Goal: Transaction & Acquisition: Purchase product/service

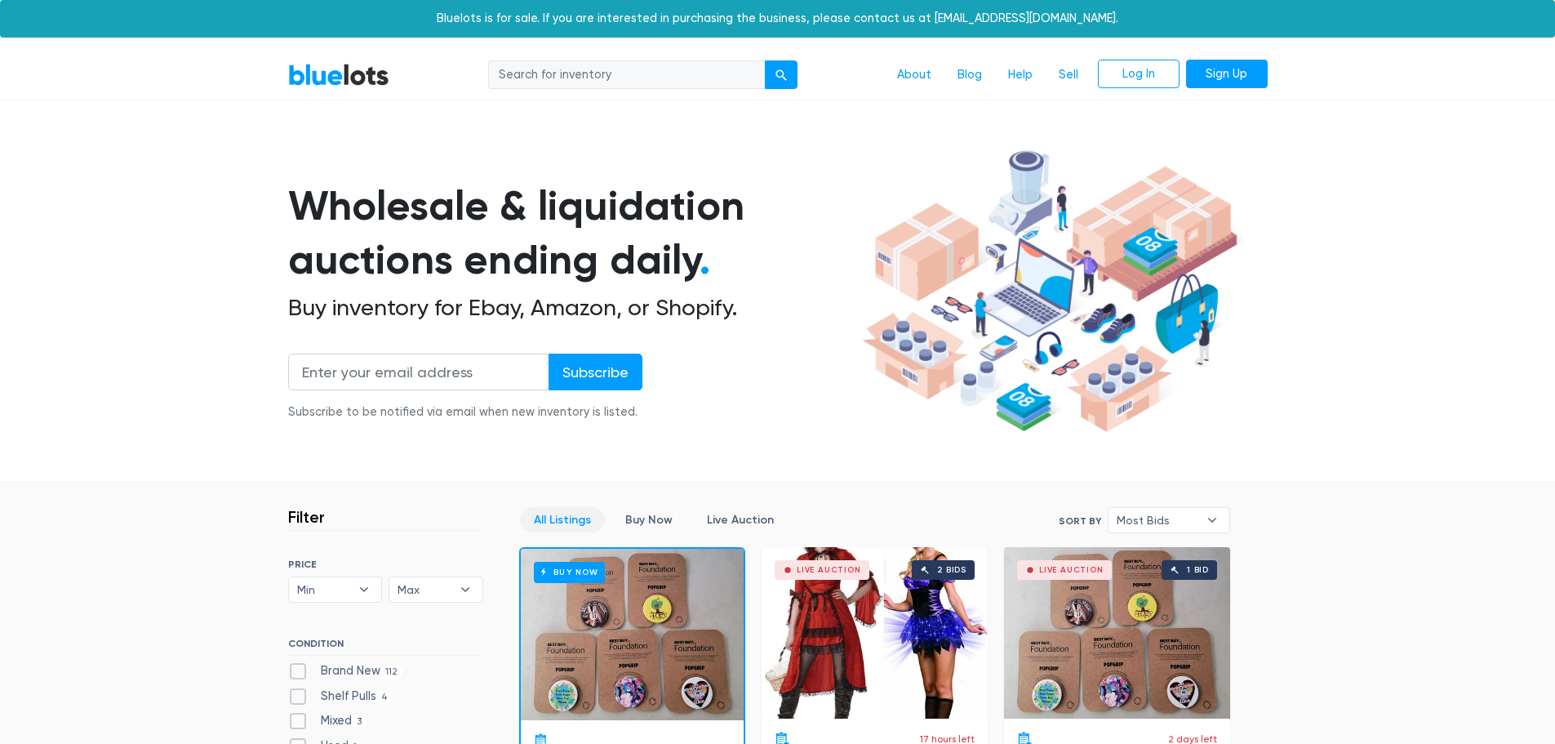
click at [134, 164] on section "Wholesale & liquidation auctions ending daily . Buy inventory for Ebay, Amazon,…" at bounding box center [777, 313] width 1555 height 340
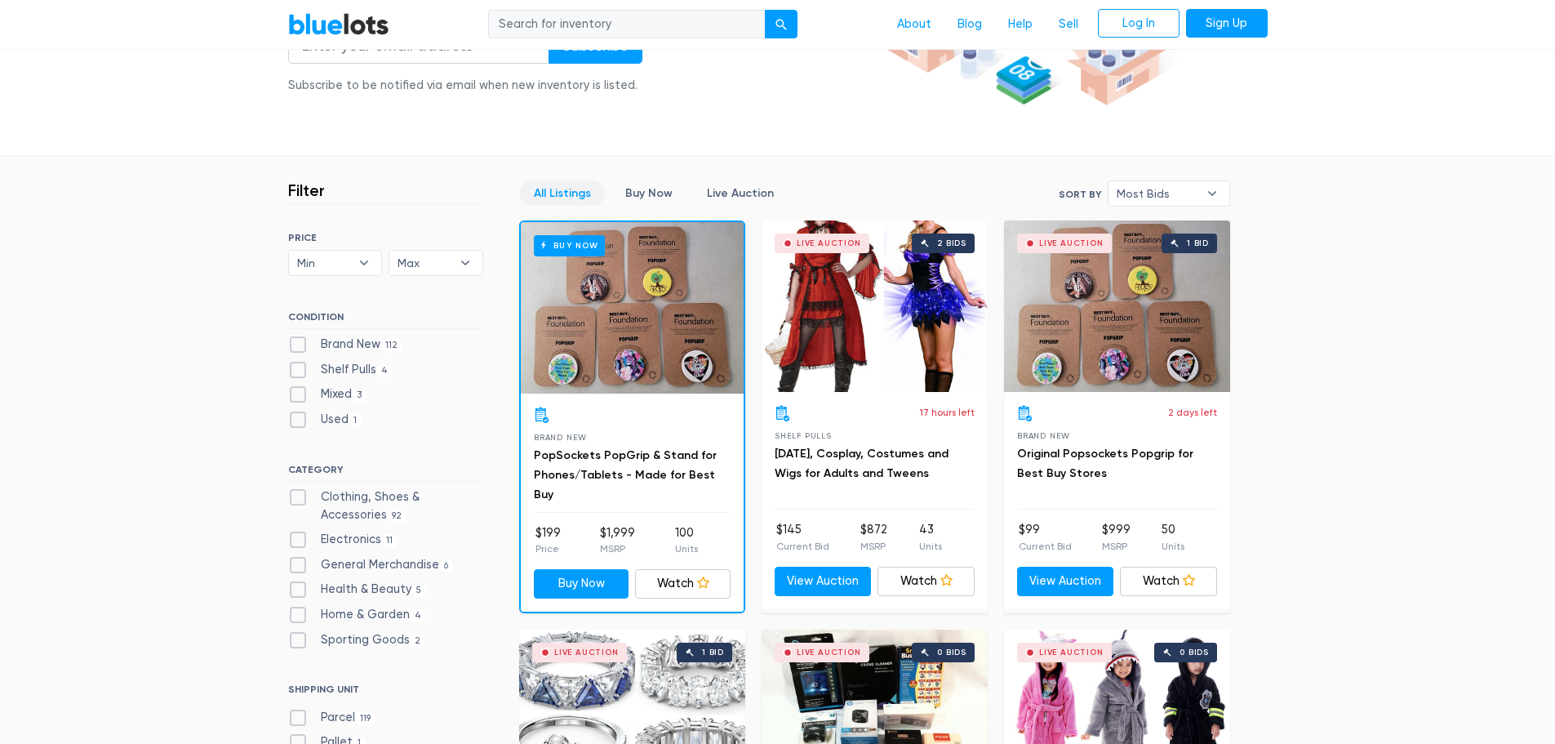
scroll to position [245, 0]
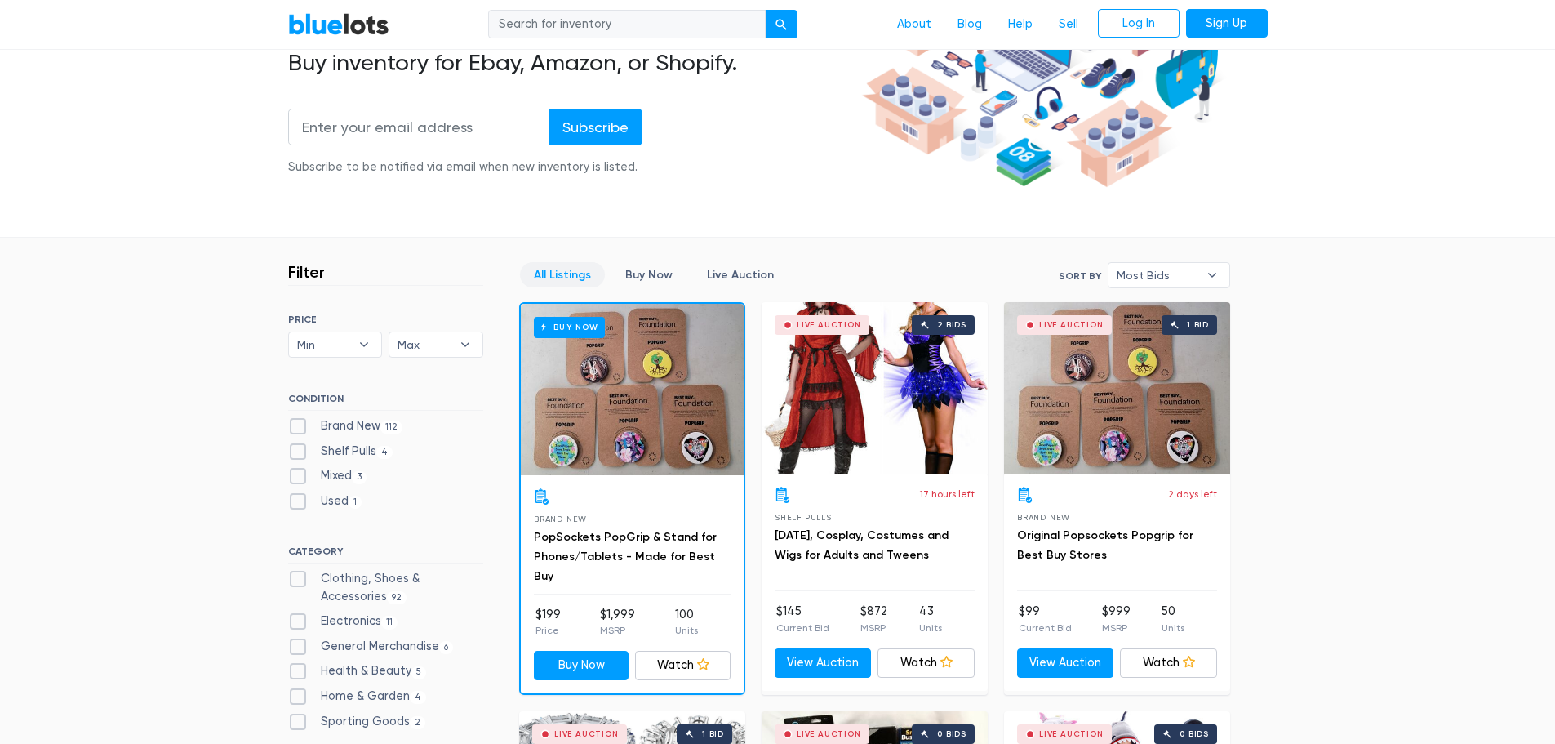
click at [580, 12] on input "search" at bounding box center [627, 24] width 278 height 29
type input "video juegos"
click at [765, 10] on button "submit" at bounding box center [781, 24] width 33 height 29
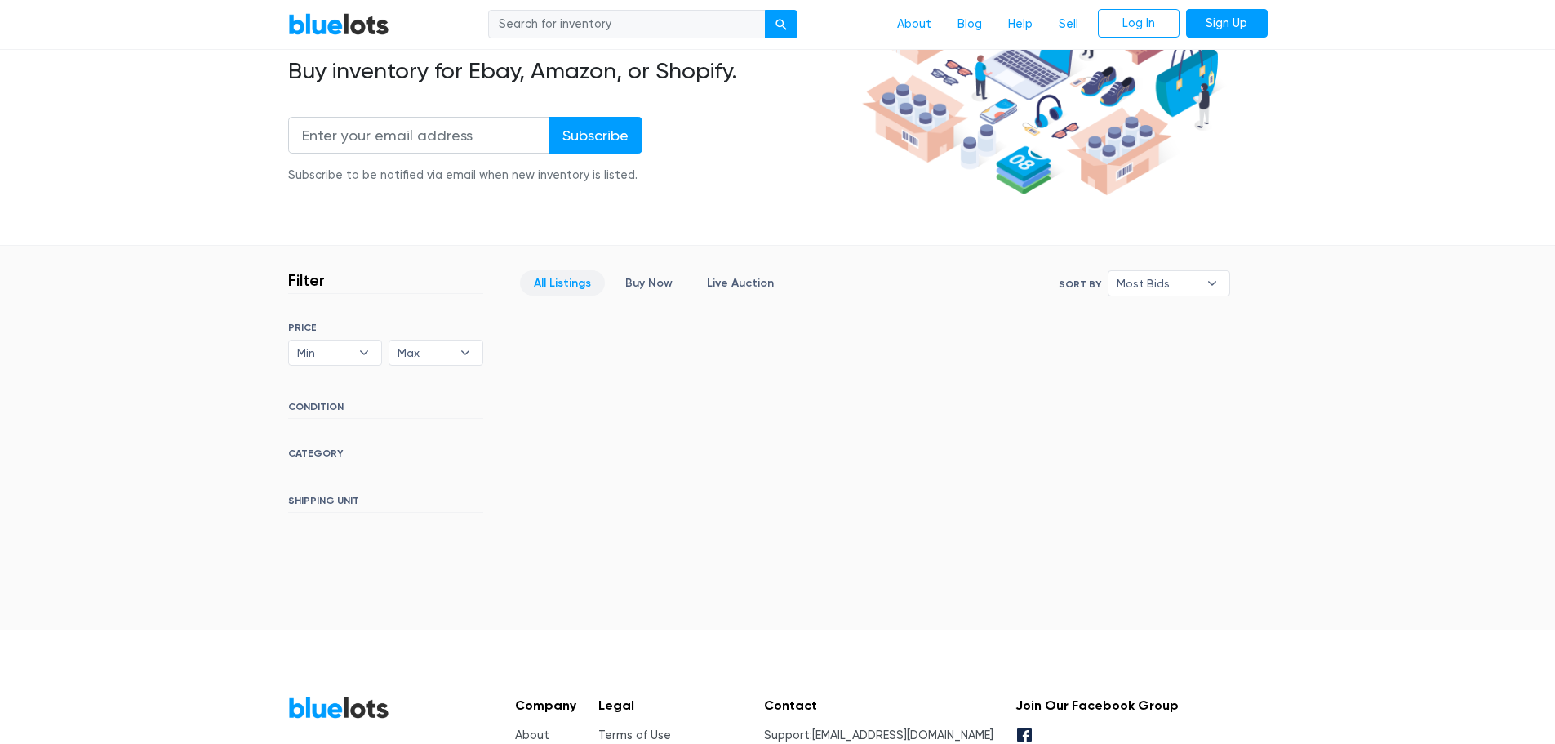
scroll to position [226, 0]
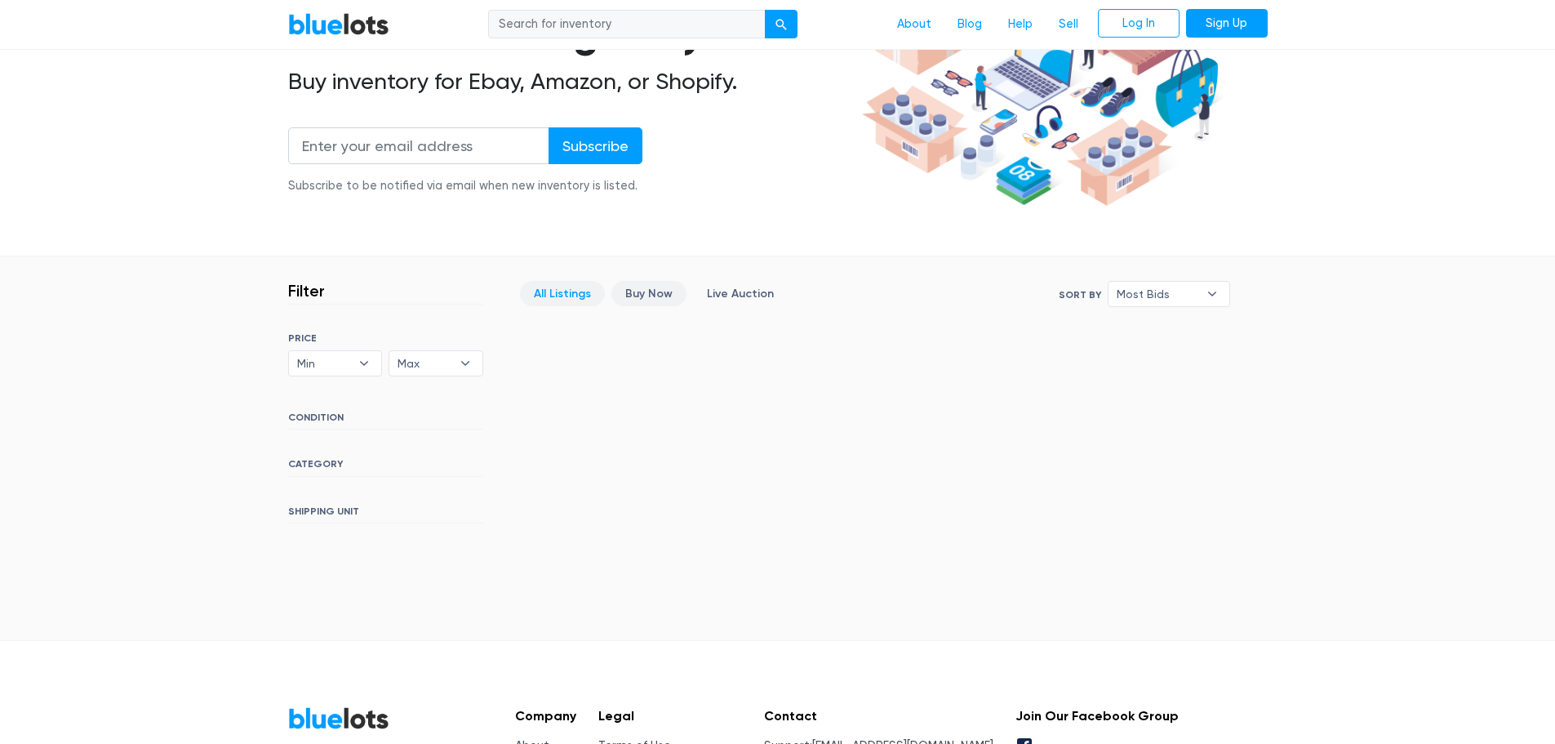
click at [656, 304] on link "Buy Now" at bounding box center [648, 293] width 75 height 25
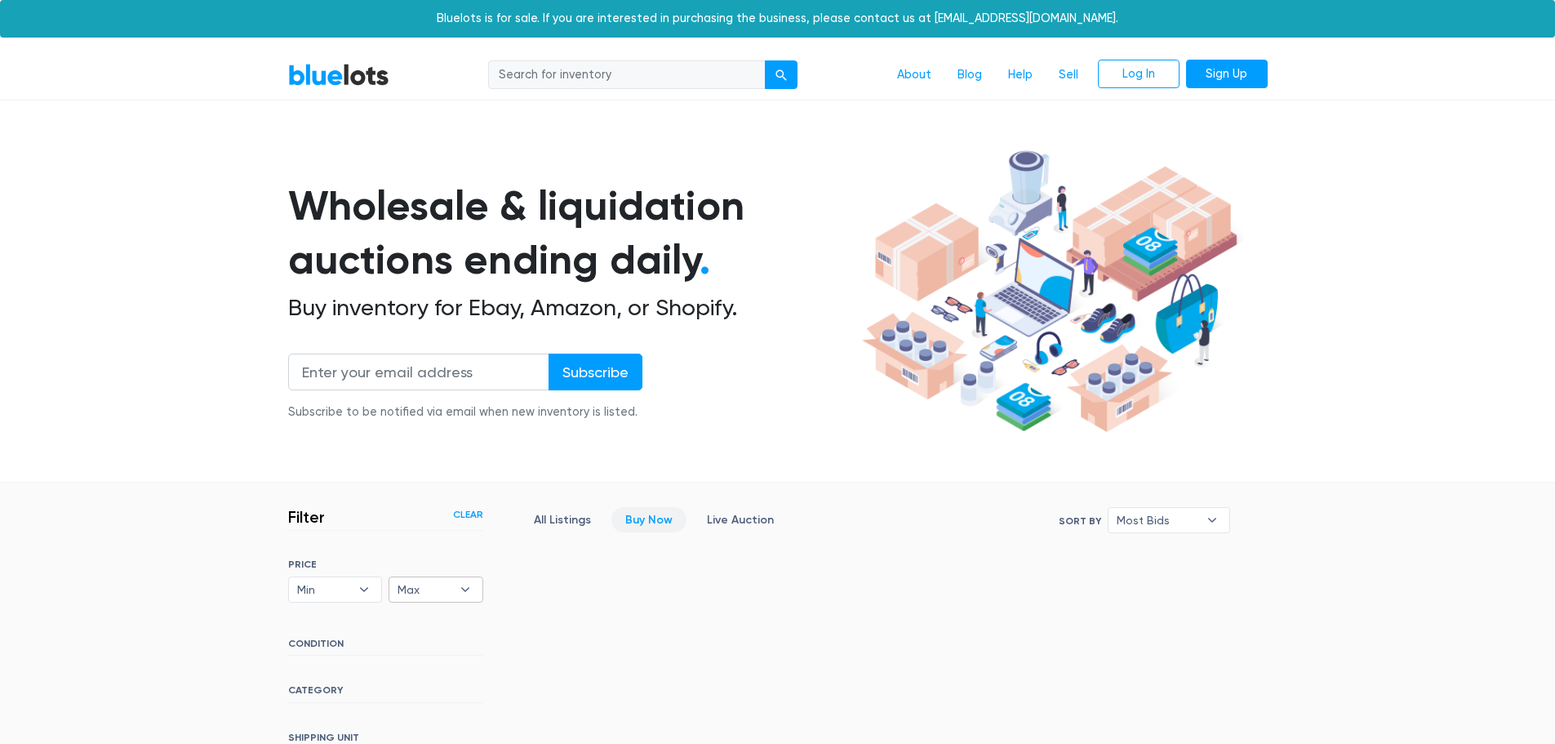
scroll to position [389, 0]
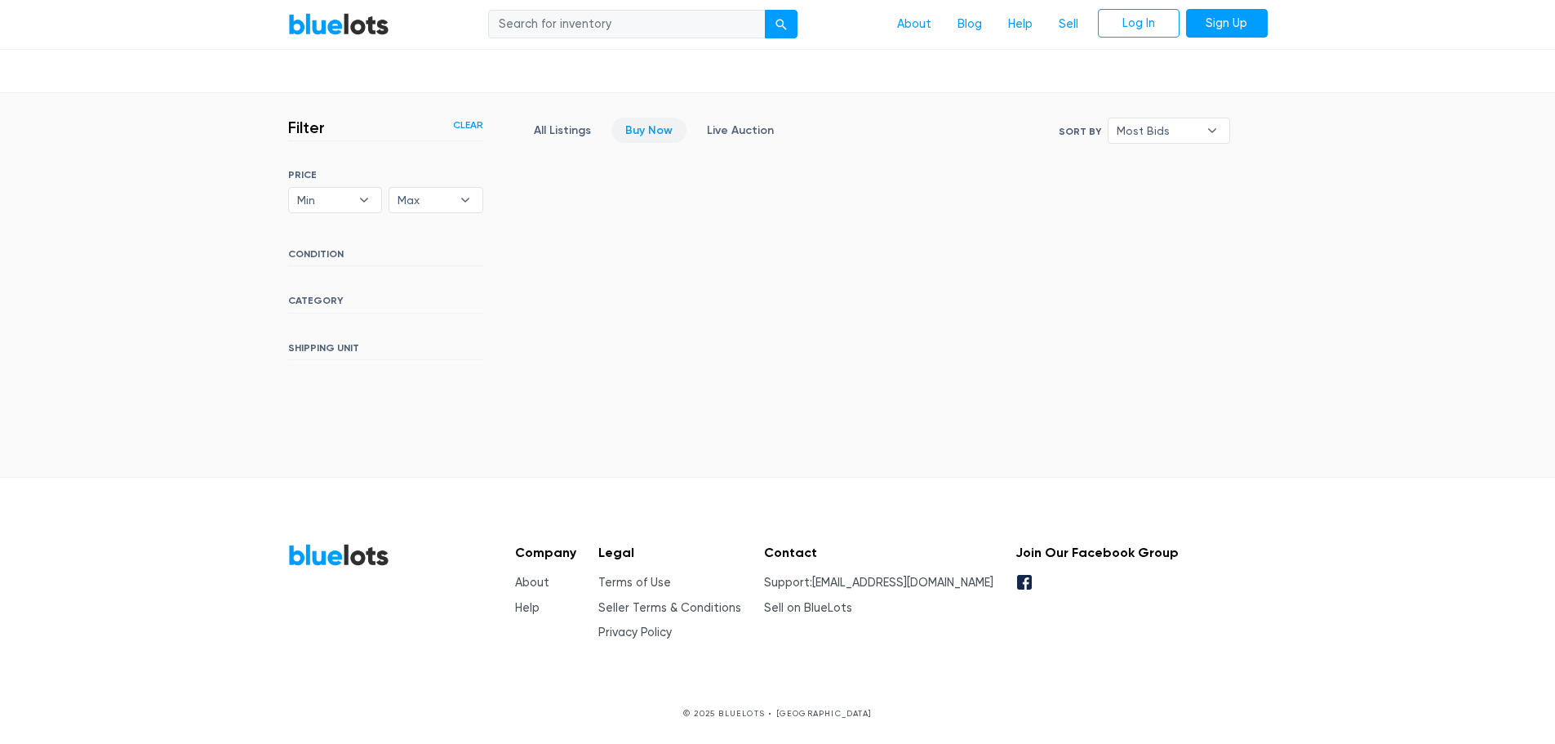
click at [345, 39] on div "BlueLots About Blog Help Sell Log In Sign Up" at bounding box center [778, 24] width 1004 height 31
click at [343, 32] on link "BlueLots" at bounding box center [338, 24] width 101 height 24
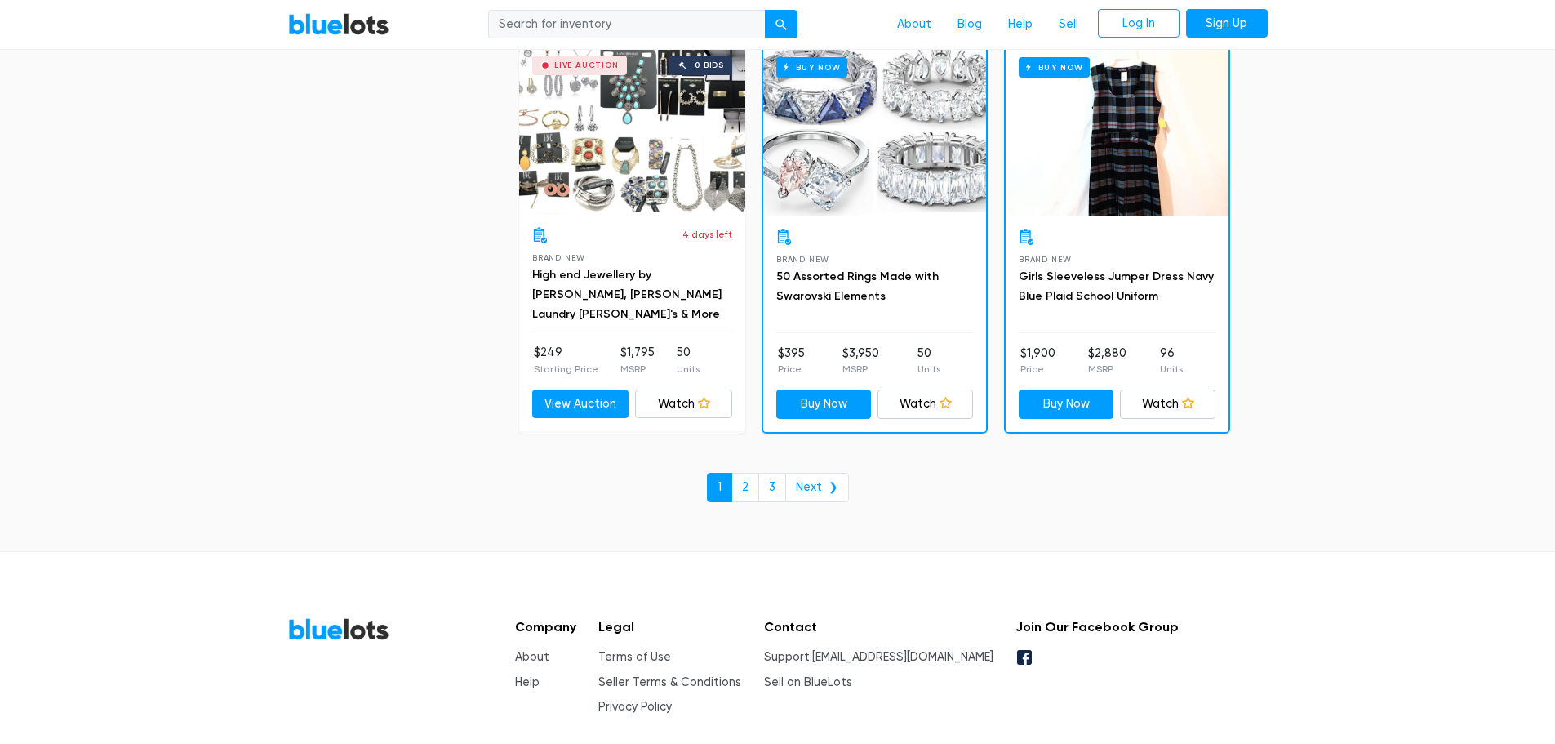
scroll to position [7019, 0]
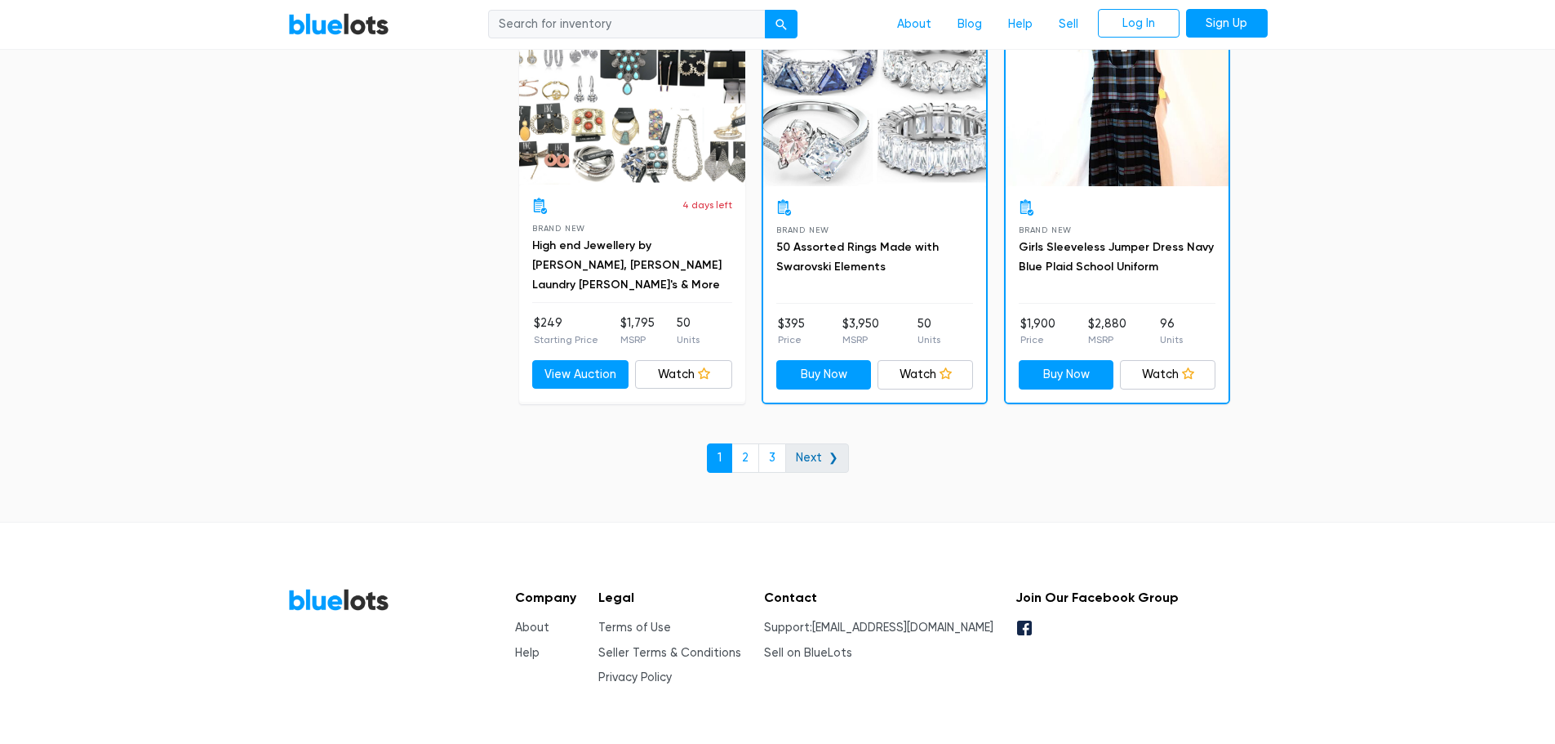
click at [806, 455] on link "Next ❯" at bounding box center [817, 457] width 64 height 29
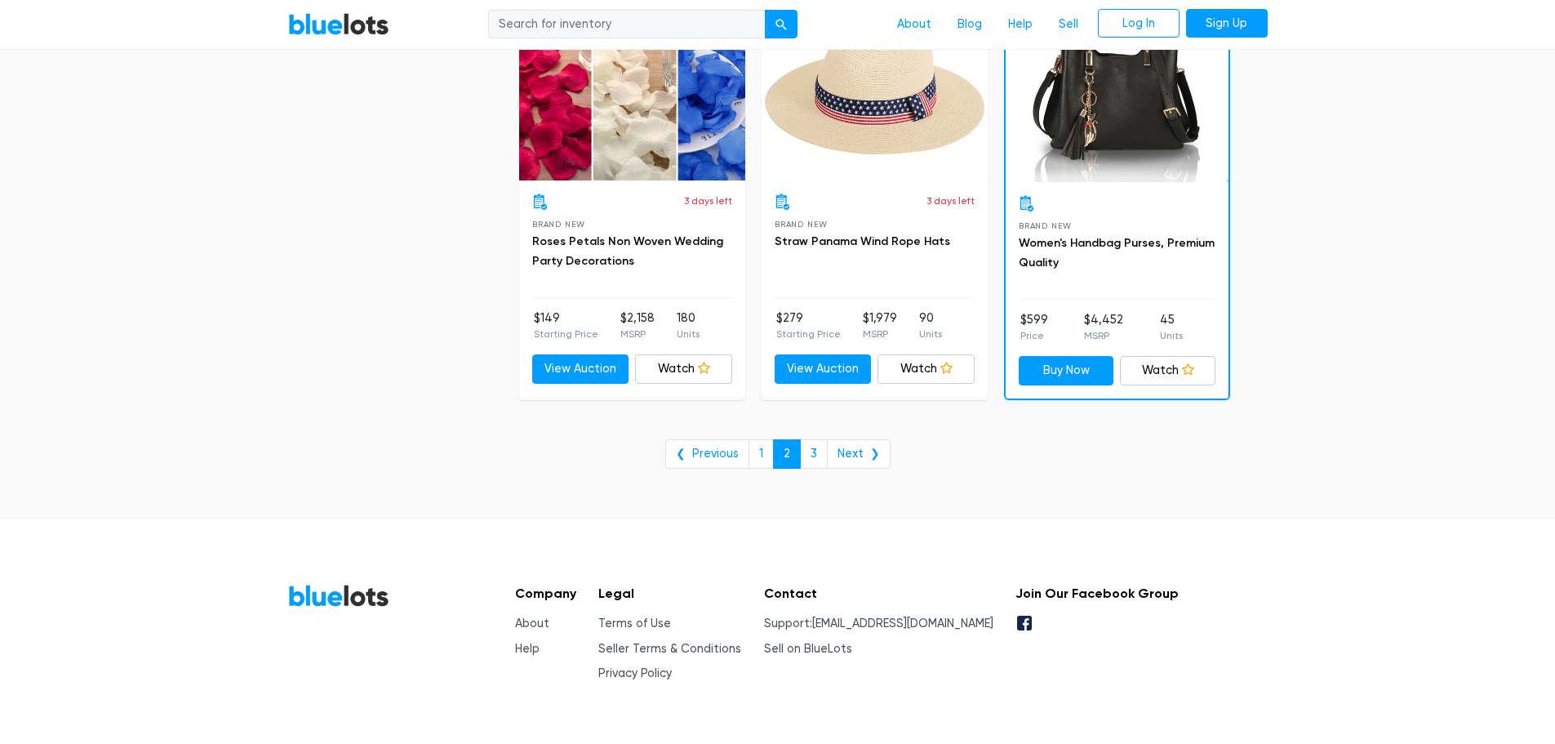
scroll to position [6677, 0]
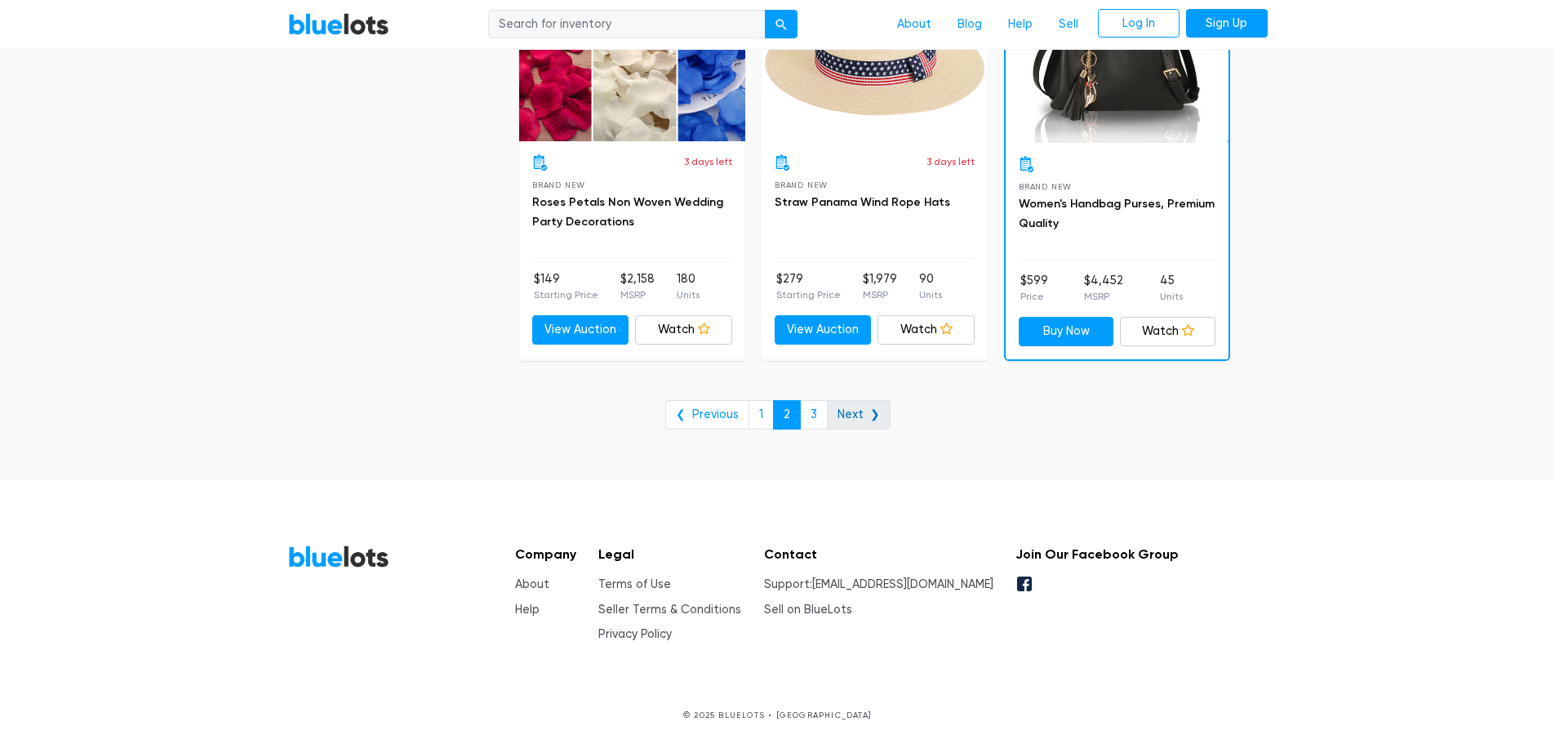
click at [855, 404] on link "Next ❯" at bounding box center [859, 414] width 64 height 29
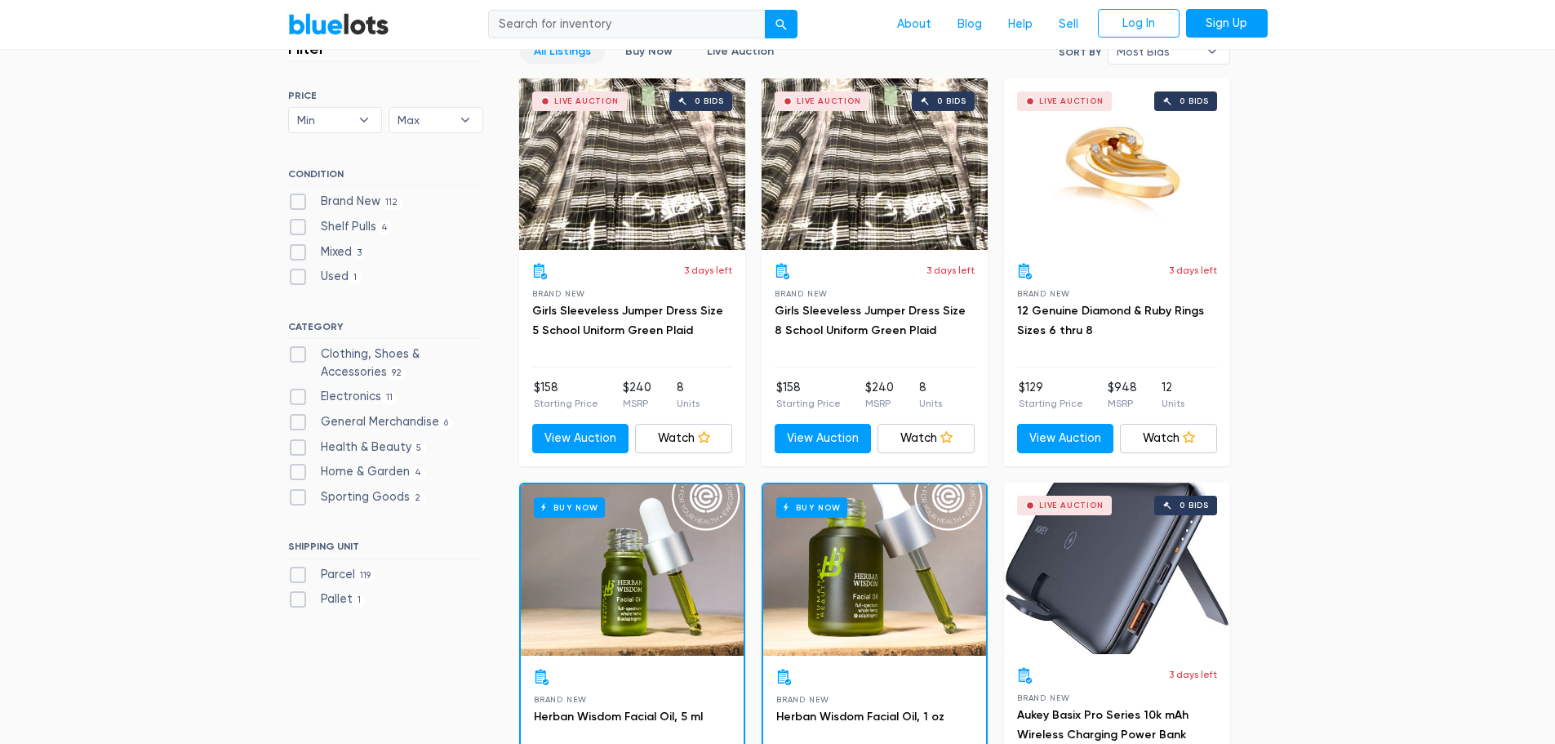
scroll to position [7, 0]
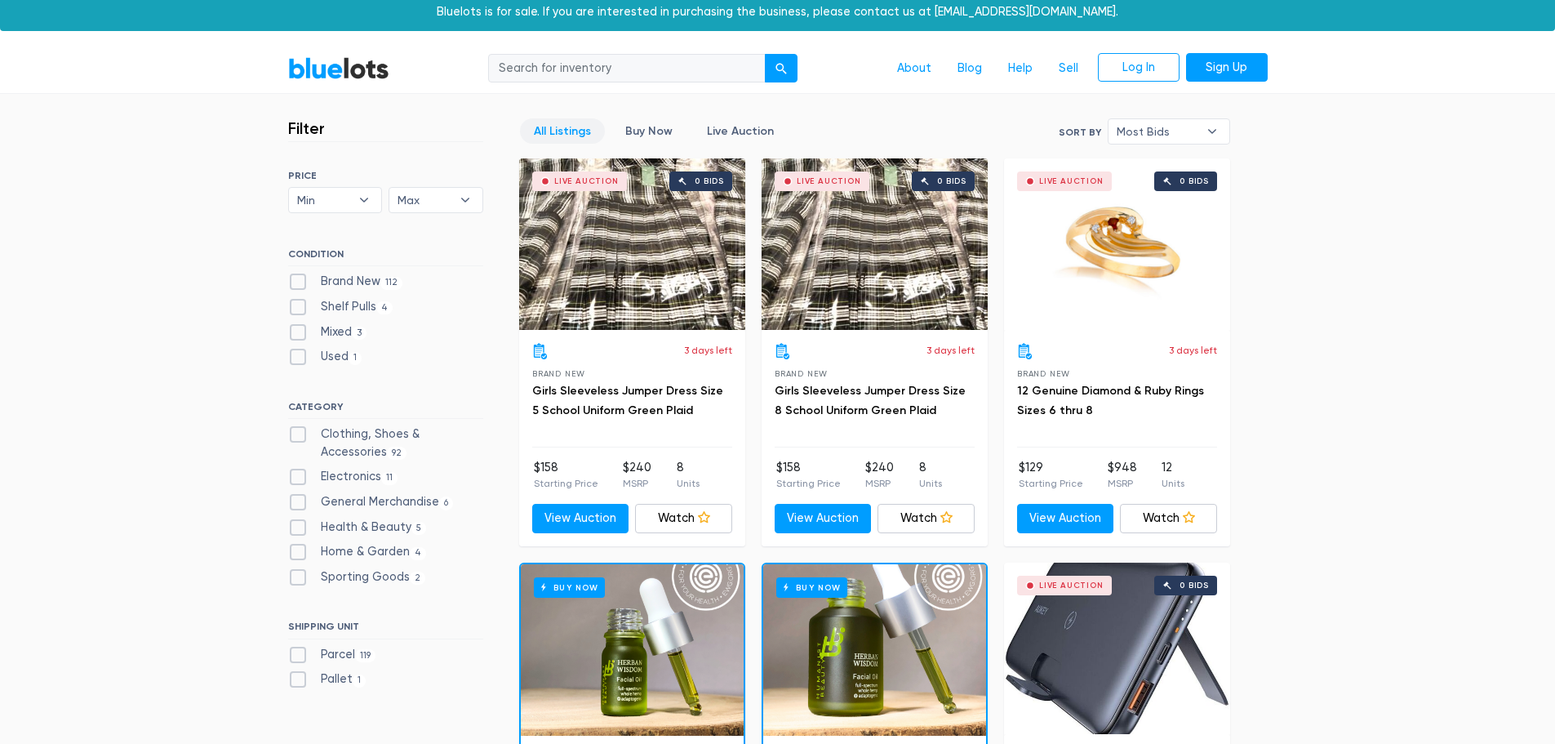
click at [337, 70] on link "BlueLots" at bounding box center [338, 68] width 101 height 24
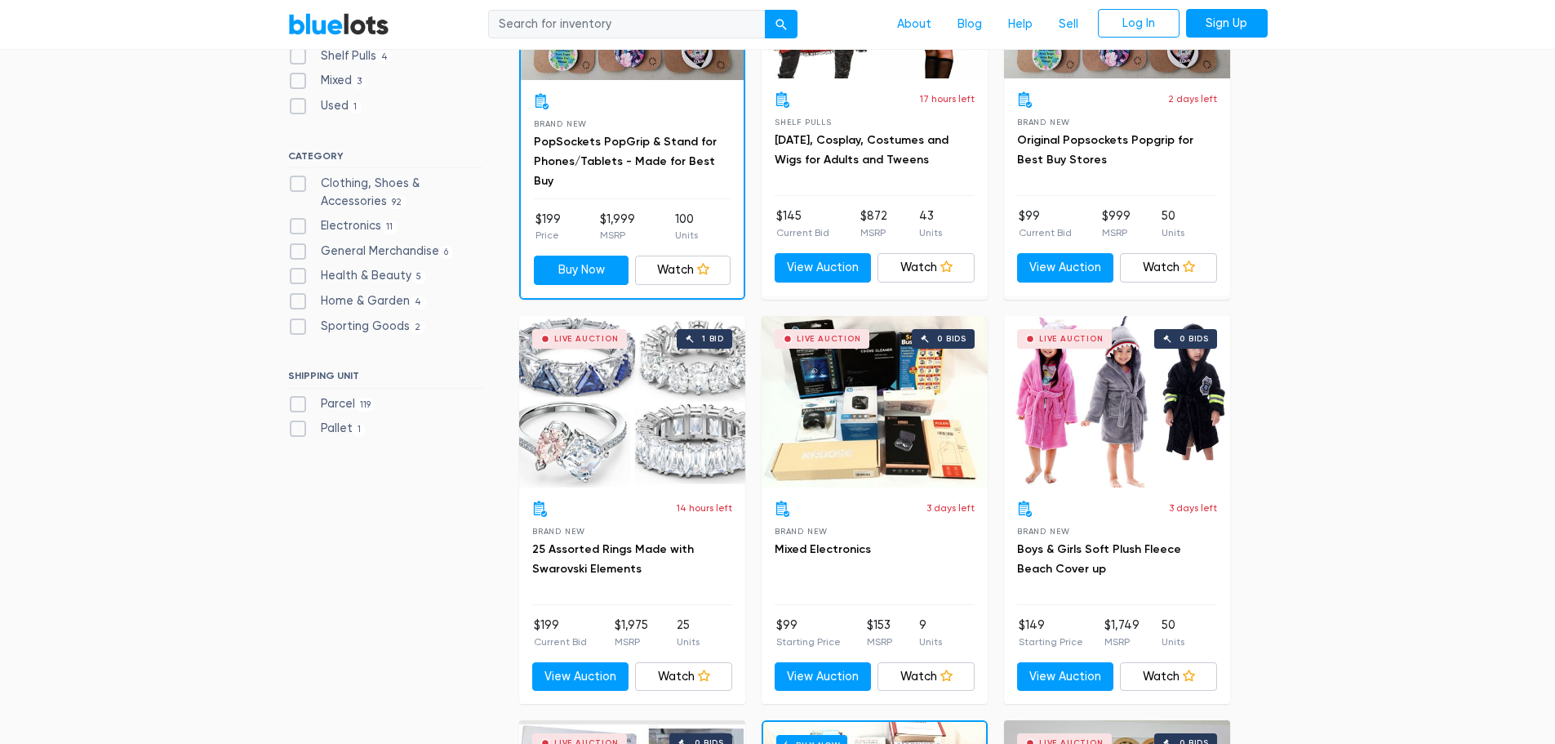
scroll to position [816, 0]
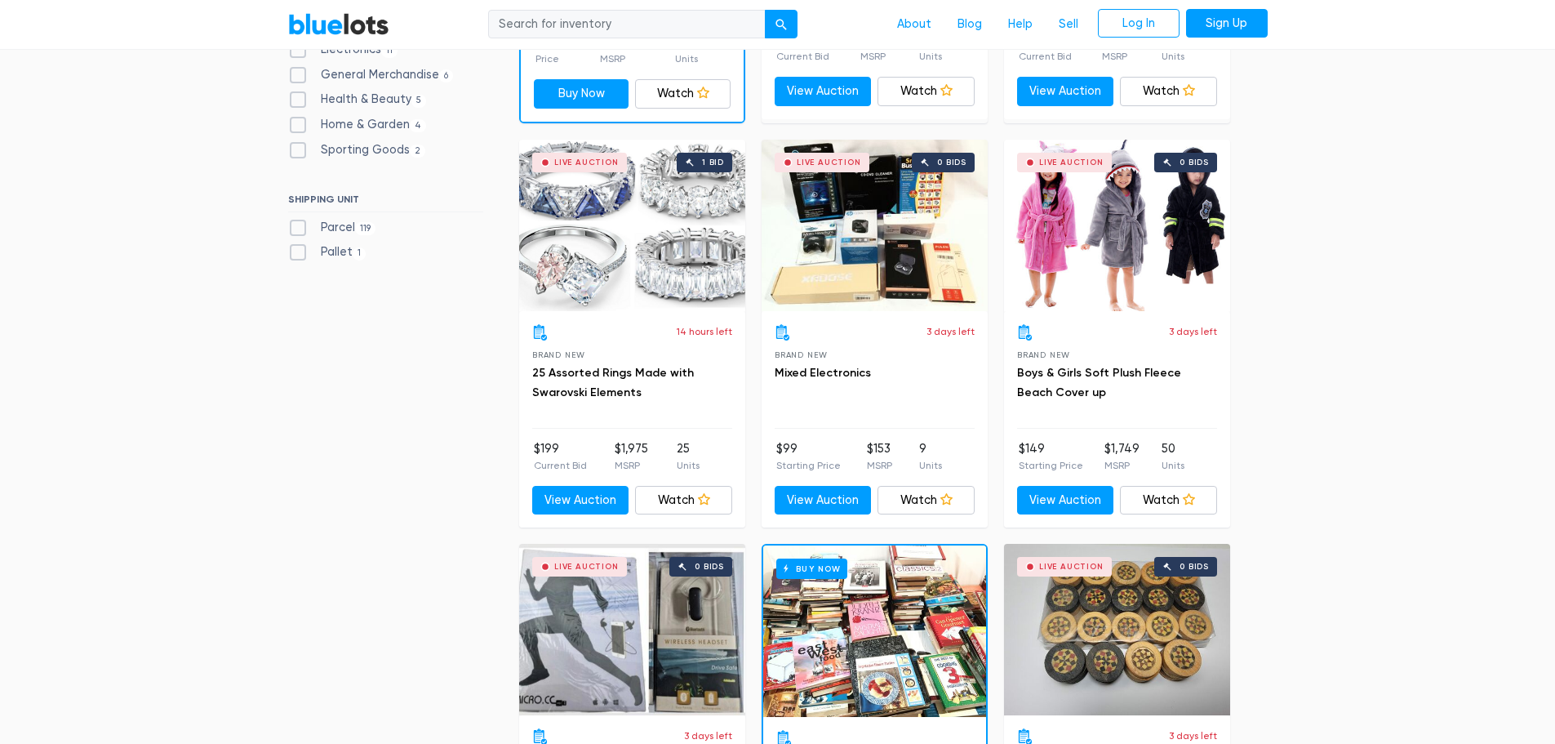
click at [852, 210] on div "Live Auction 0 bids" at bounding box center [875, 225] width 226 height 171
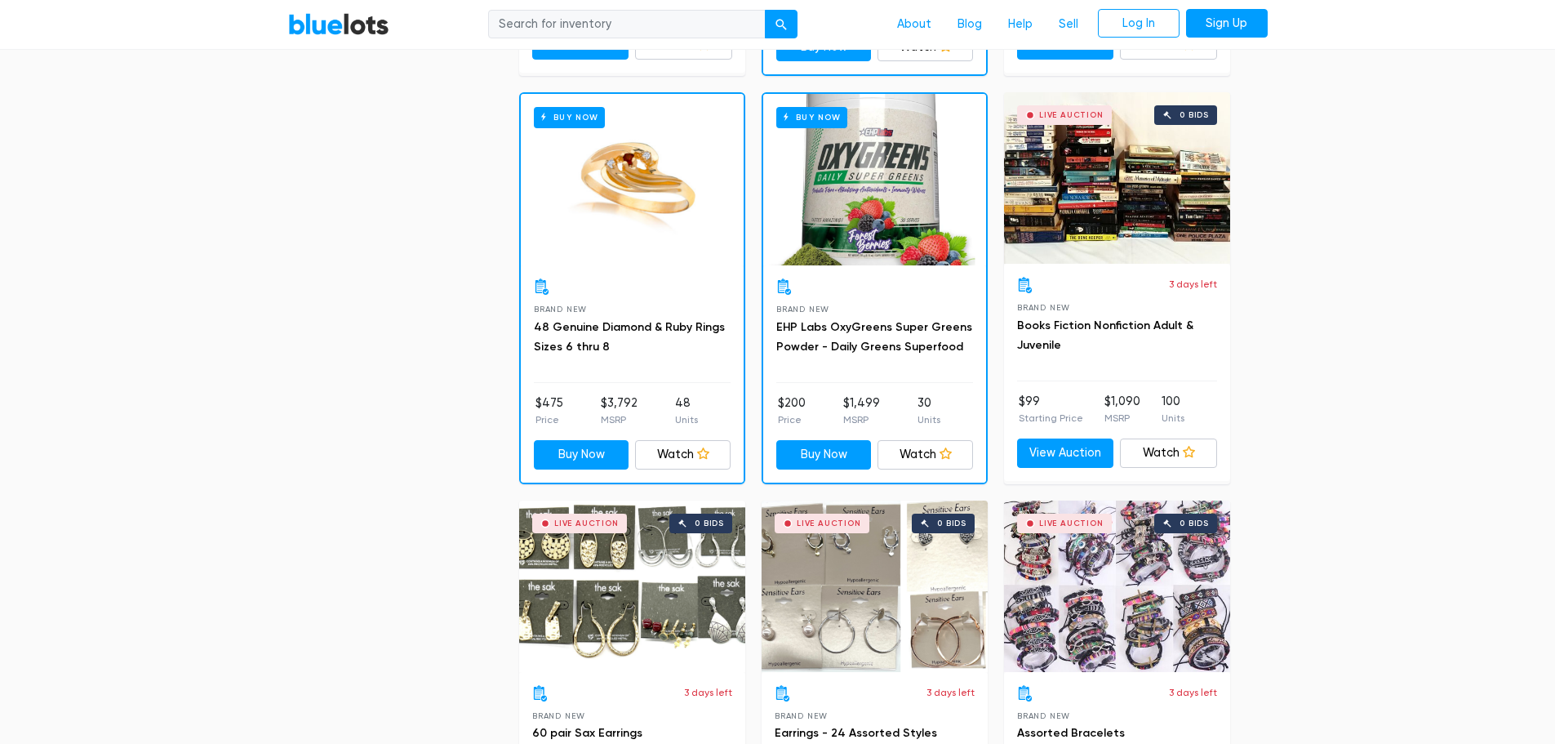
scroll to position [1714, 0]
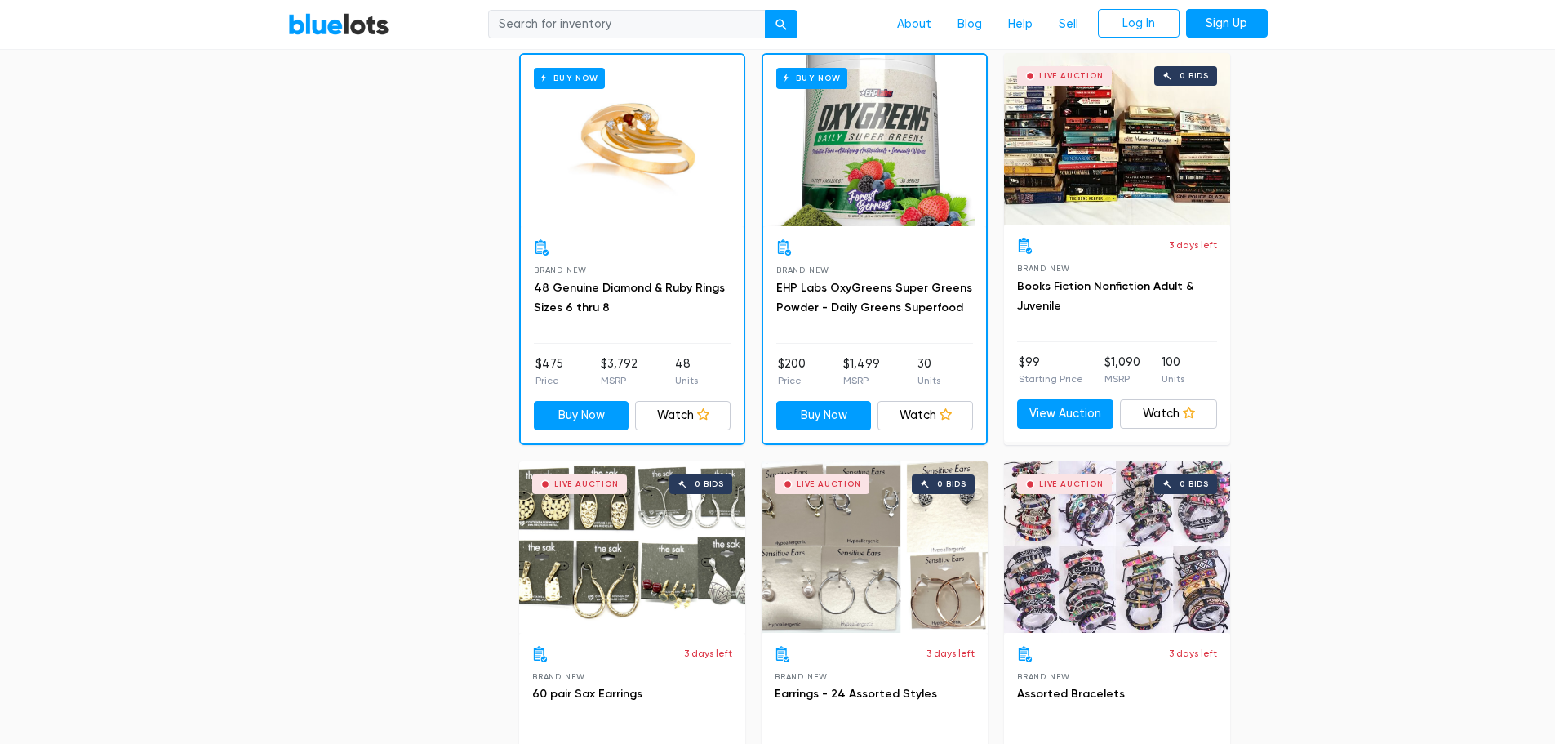
click at [1137, 218] on div "Live Auction 0 bids" at bounding box center [1117, 138] width 226 height 171
click at [662, 290] on link "48 Genuine Diamond & Ruby Rings Sizes 6 thru 8" at bounding box center [629, 297] width 191 height 33
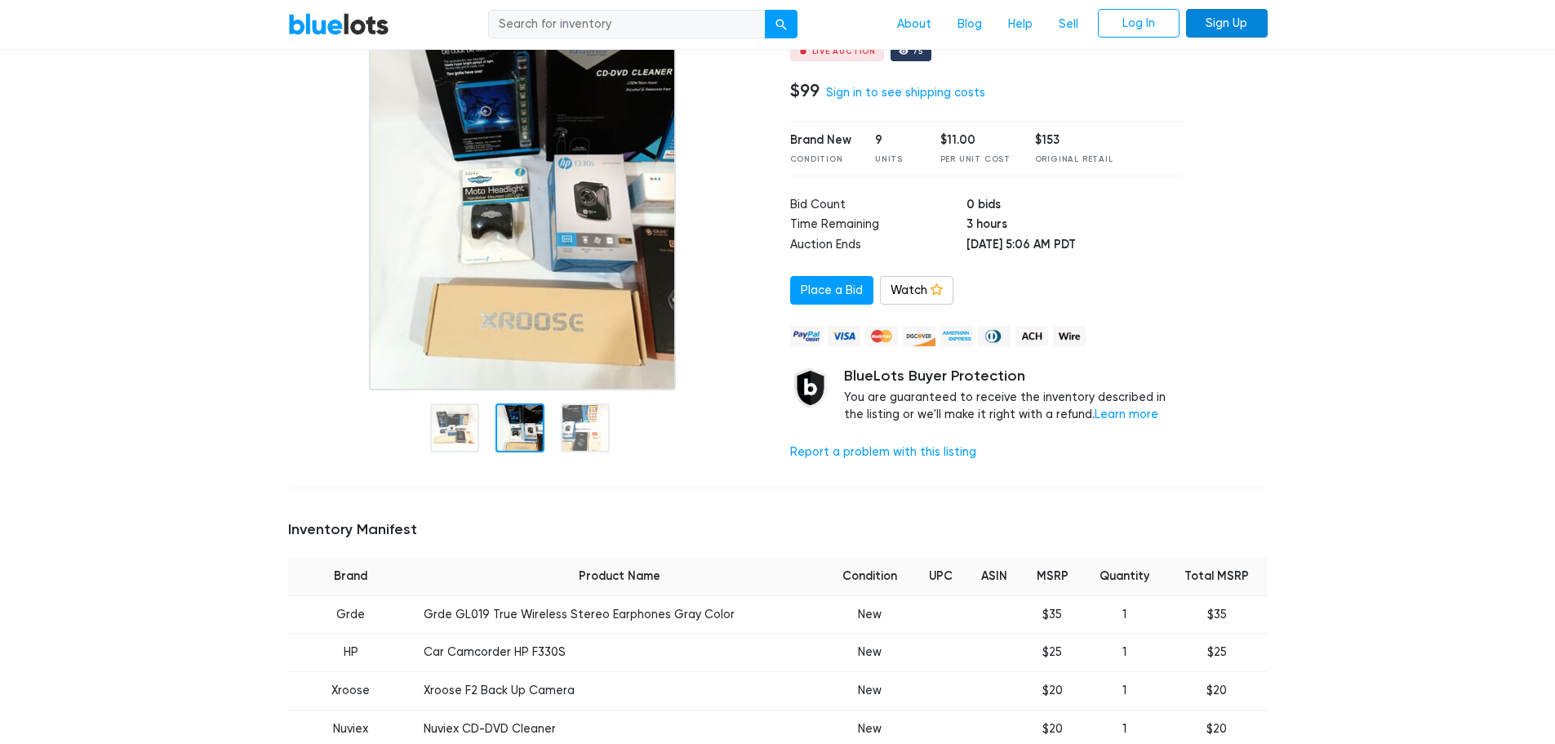
scroll to position [163, 0]
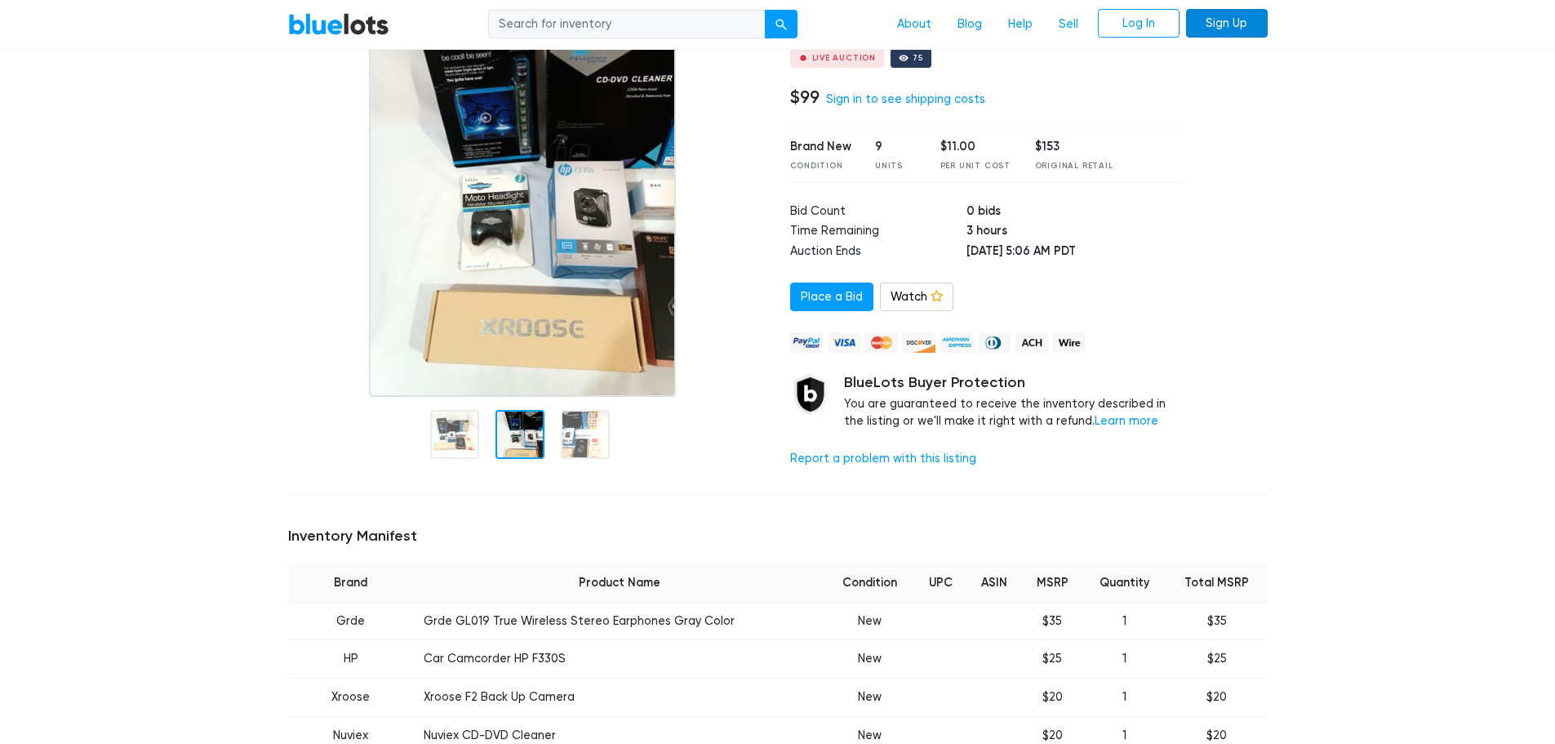
click at [1245, 27] on link "Sign Up" at bounding box center [1227, 23] width 82 height 29
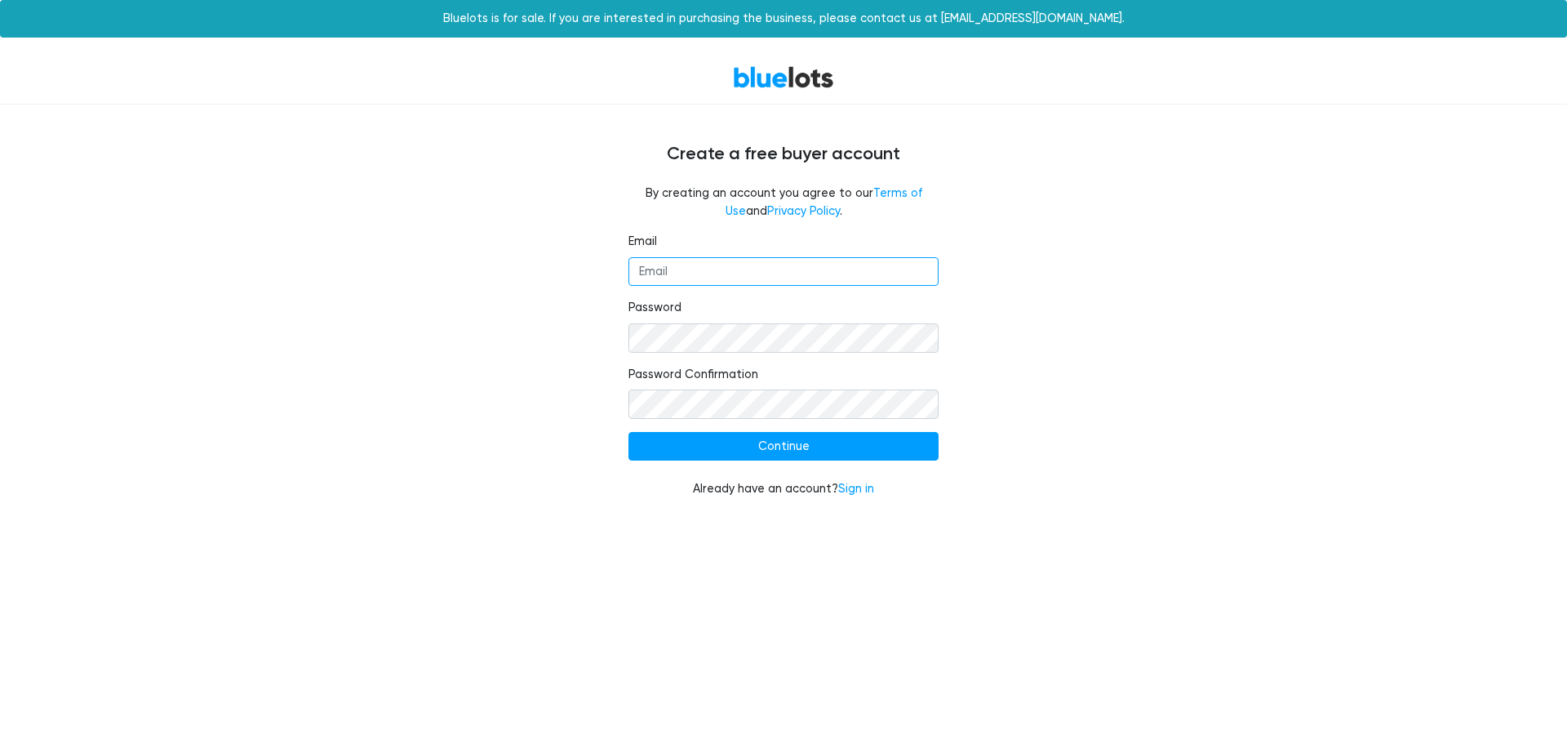
click at [677, 282] on input "Email" at bounding box center [783, 271] width 310 height 29
type input "[EMAIL_ADDRESS][DOMAIN_NAME]"
click at [603, 329] on div "Email luisgermanbanegas@gmail.com Password Password Confirmation Continue Alrea…" at bounding box center [784, 375] width 1004 height 285
click at [603, 500] on div "Email luisgermanbanegas@gmail.com Password Password Confirmation Continue Alrea…" at bounding box center [784, 375] width 1004 height 285
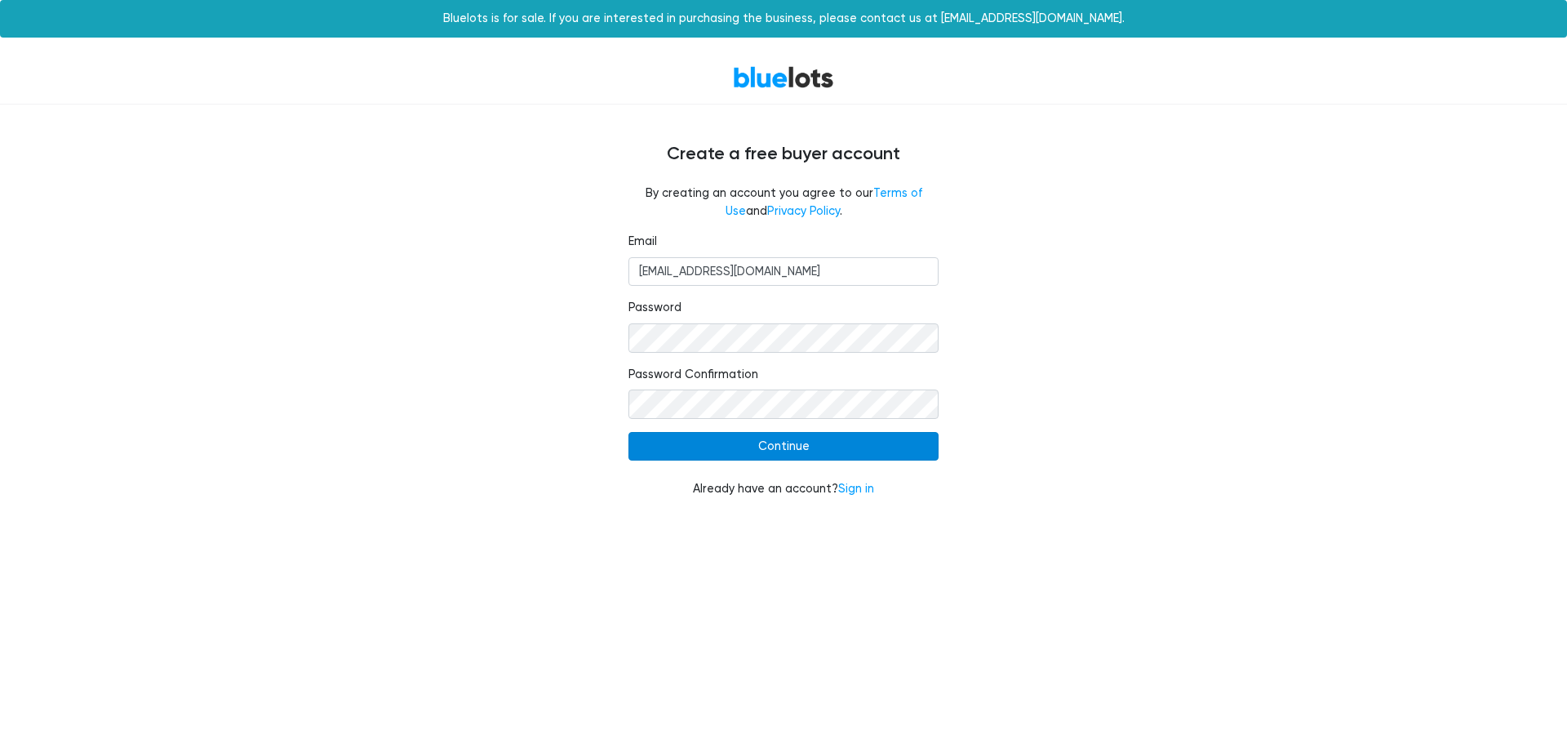
click at [738, 459] on input "Continue" at bounding box center [783, 446] width 310 height 29
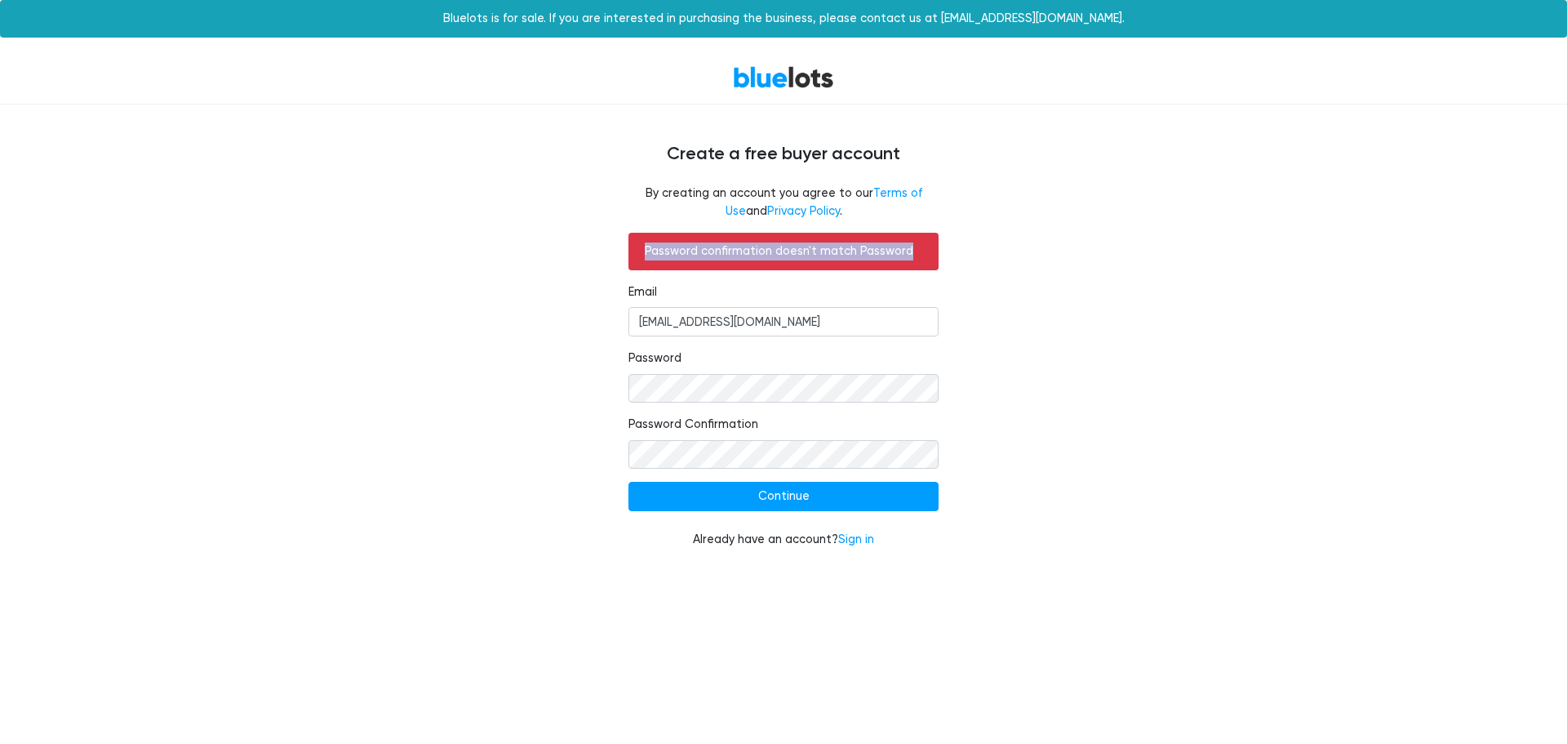
drag, startPoint x: 901, startPoint y: 251, endPoint x: 588, endPoint y: 237, distance: 313.7
click at [588, 237] on div "Password confirmation doesn't match Password Email [EMAIL_ADDRESS][DOMAIN_NAME]…" at bounding box center [784, 400] width 1004 height 335
click at [577, 221] on div at bounding box center [577, 221] width 0 height 0
click at [1055, 398] on div "Password confirmation doesn't match Password Email luisgermanbanegas@gmail.com …" at bounding box center [784, 400] width 1004 height 335
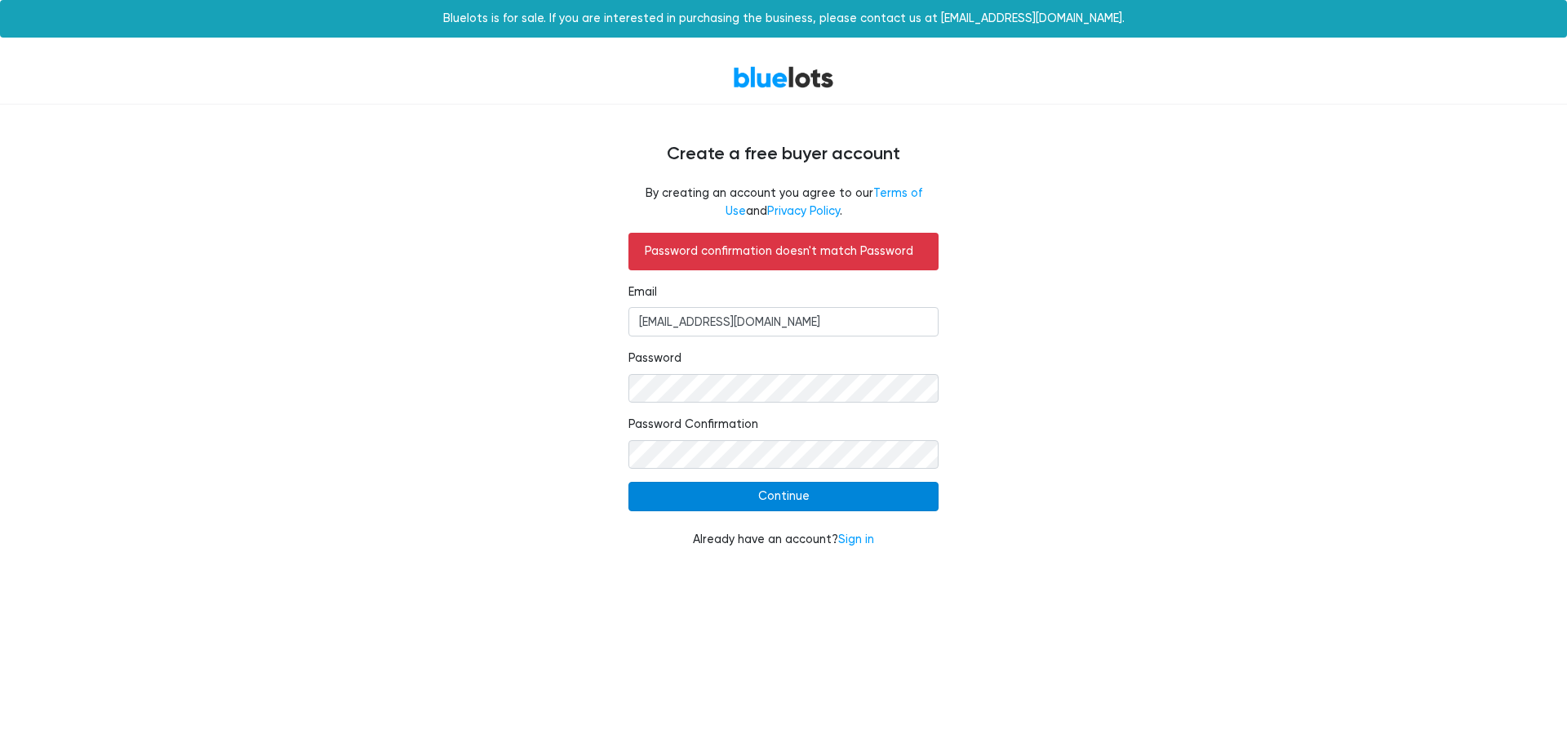
click at [679, 486] on input "Continue" at bounding box center [783, 496] width 310 height 29
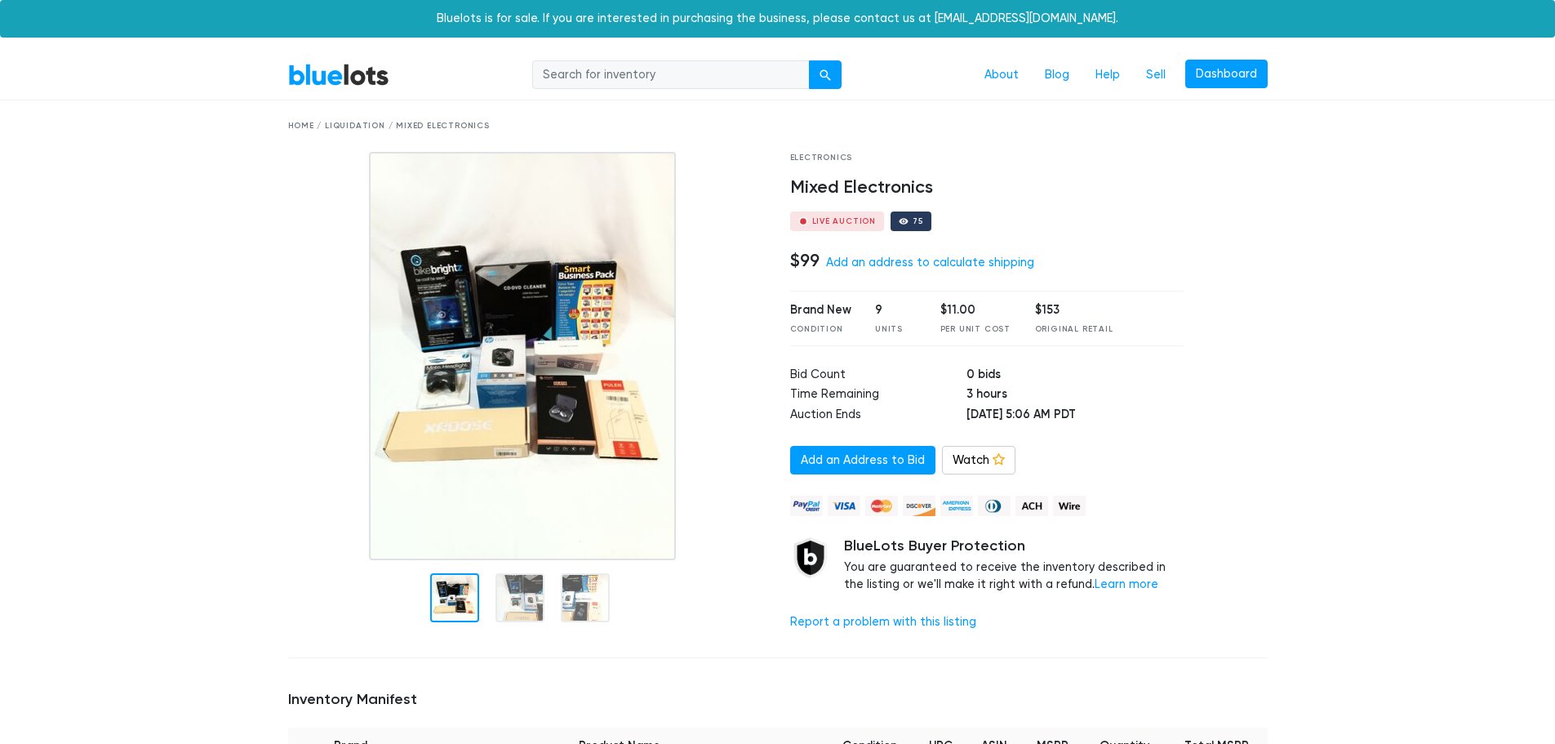
click at [513, 380] on img at bounding box center [522, 356] width 307 height 408
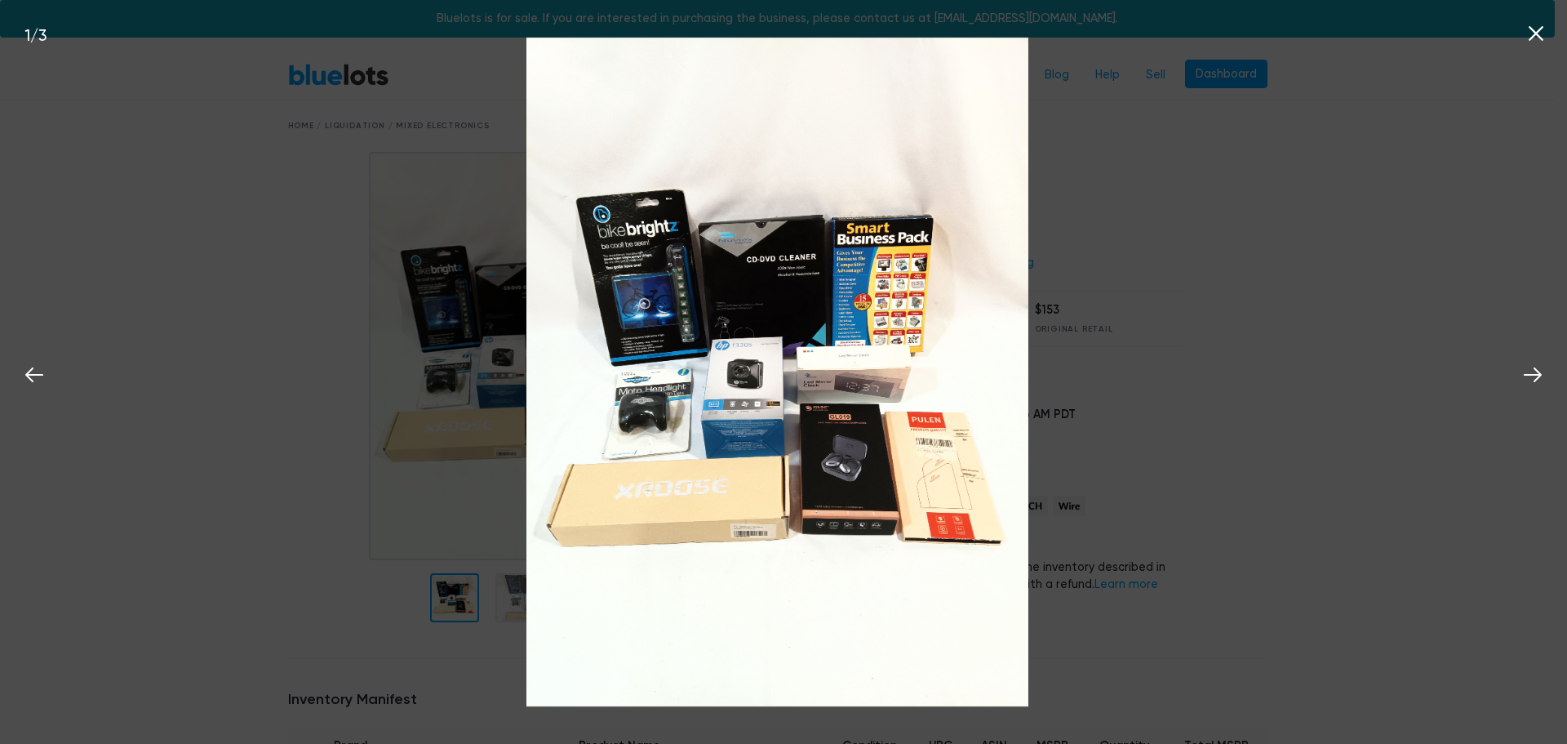
click at [1543, 43] on icon at bounding box center [1536, 33] width 24 height 24
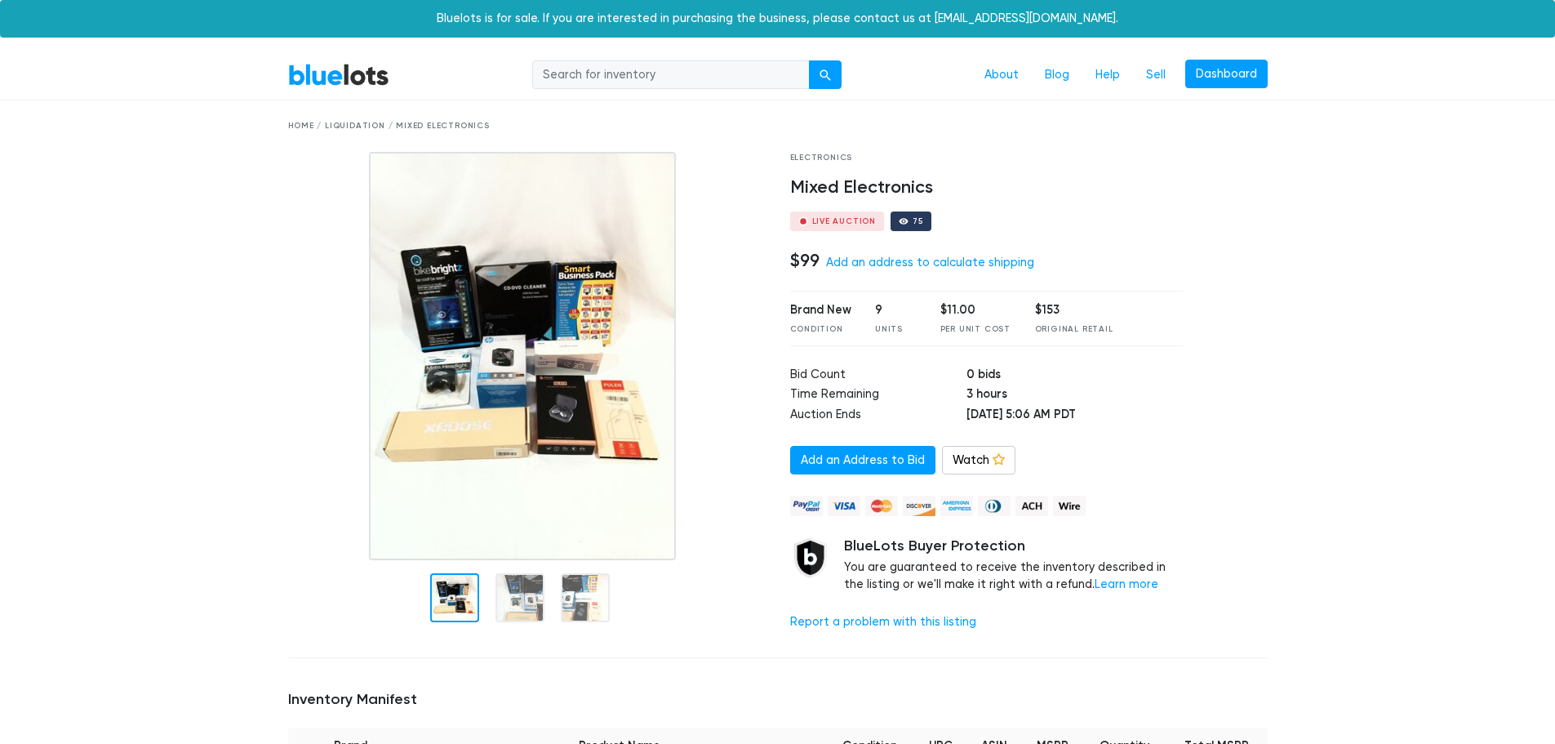
click at [347, 78] on link "BlueLots" at bounding box center [338, 75] width 101 height 24
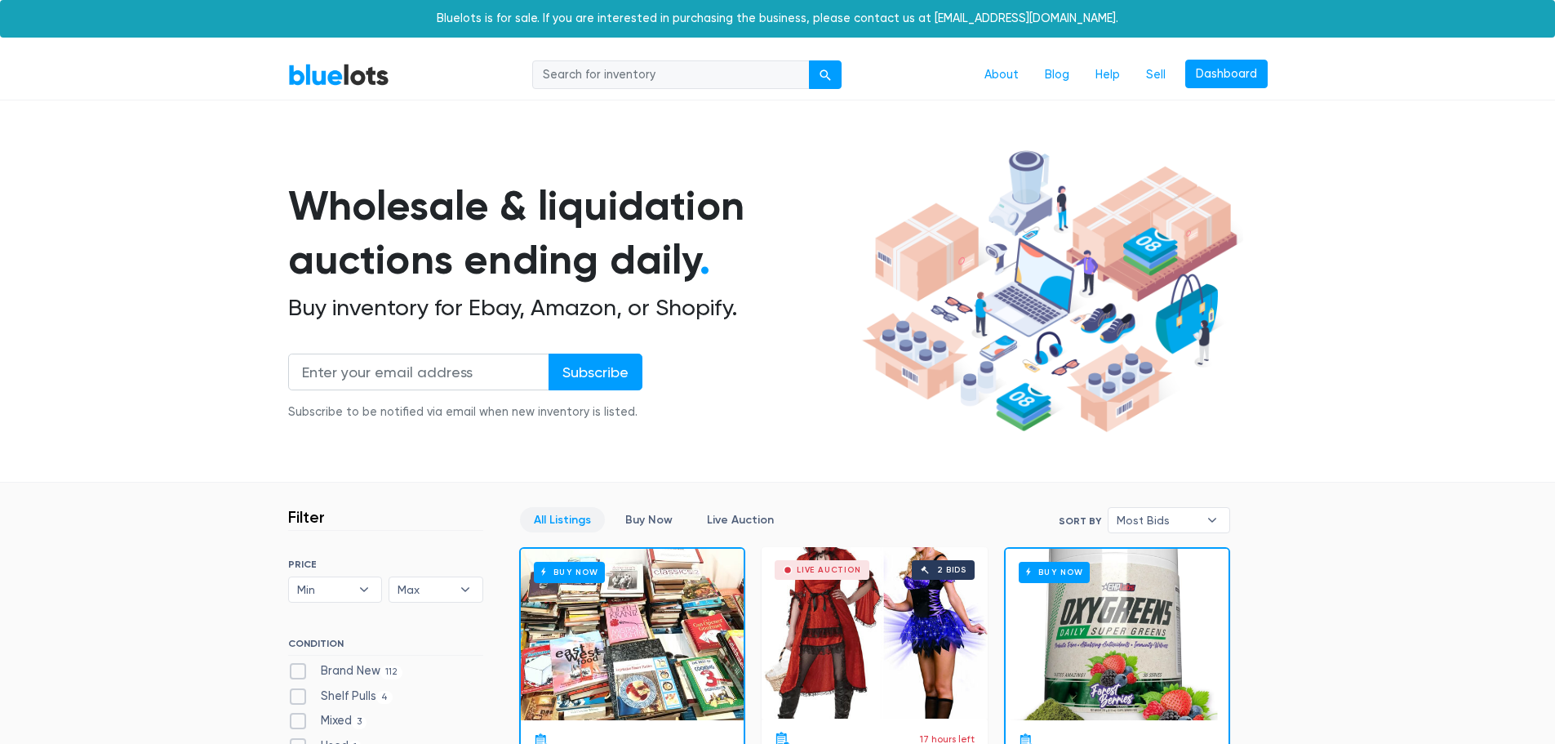
click at [328, 73] on link "BlueLots" at bounding box center [338, 75] width 101 height 24
click at [1213, 79] on link "Dashboard" at bounding box center [1226, 74] width 82 height 29
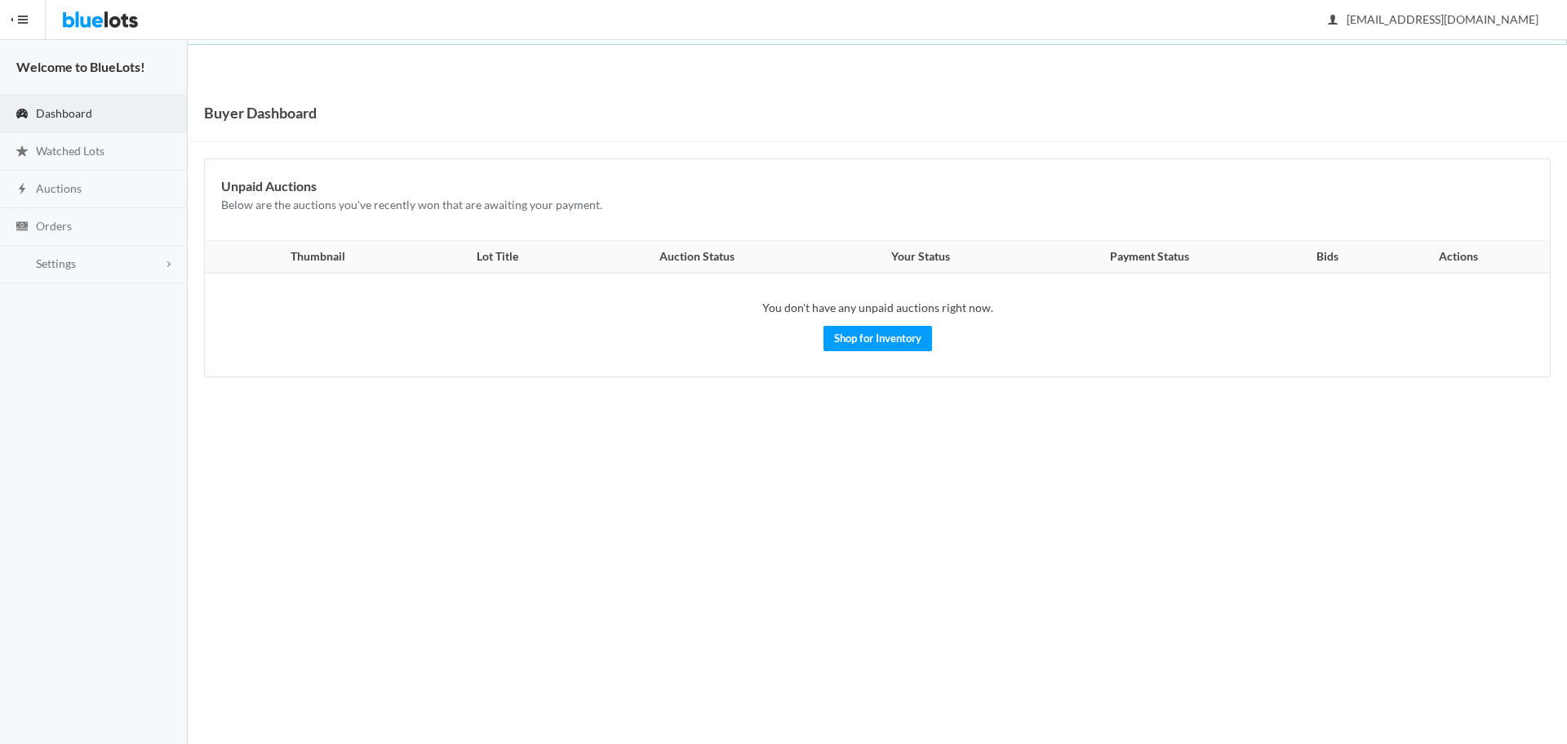
click at [104, 120] on link "Dashboard" at bounding box center [94, 114] width 188 height 38
click at [78, 184] on span "Auctions" at bounding box center [59, 188] width 46 height 14
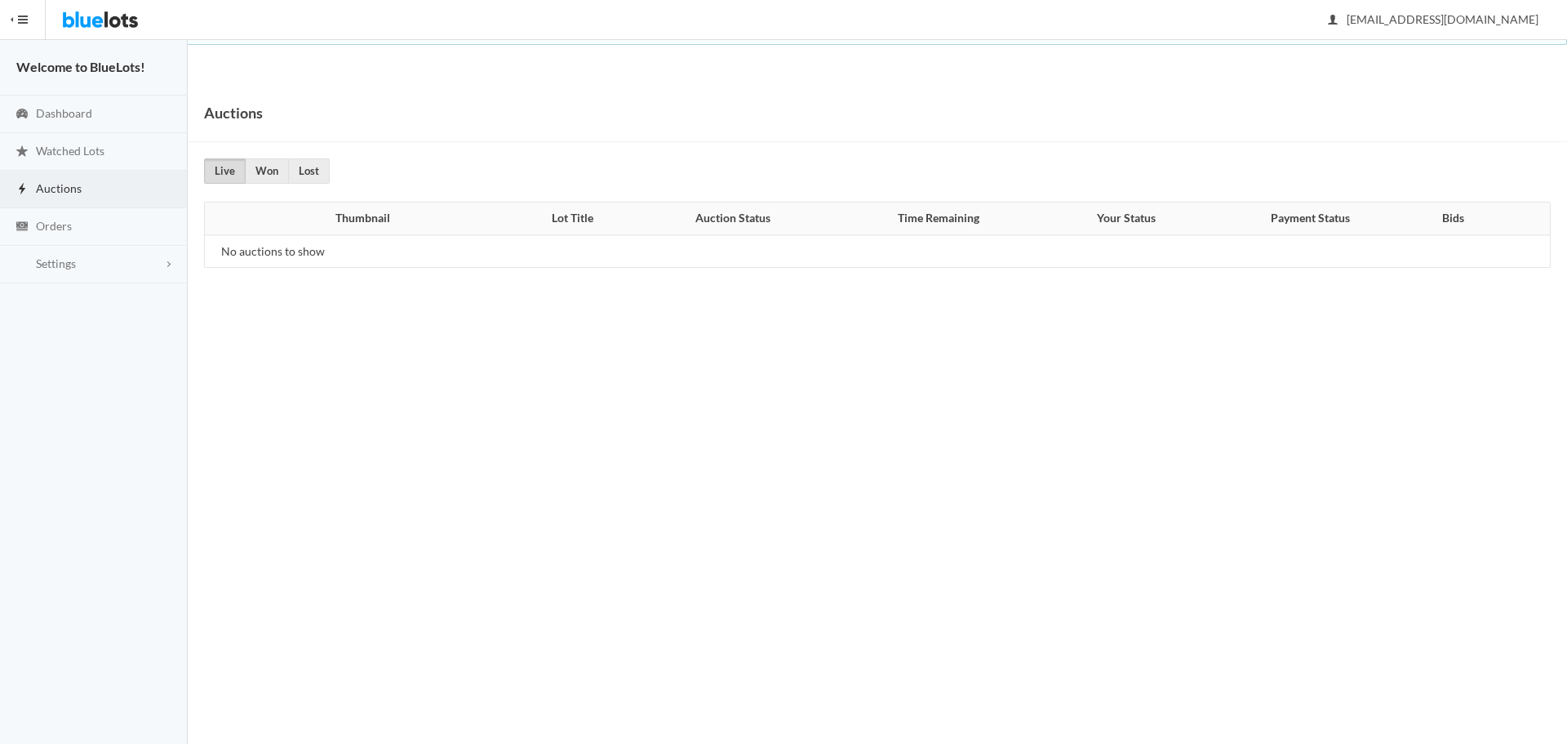
click at [66, 222] on span "Orders" at bounding box center [54, 226] width 36 height 14
click at [60, 260] on span "Settings" at bounding box center [56, 263] width 40 height 14
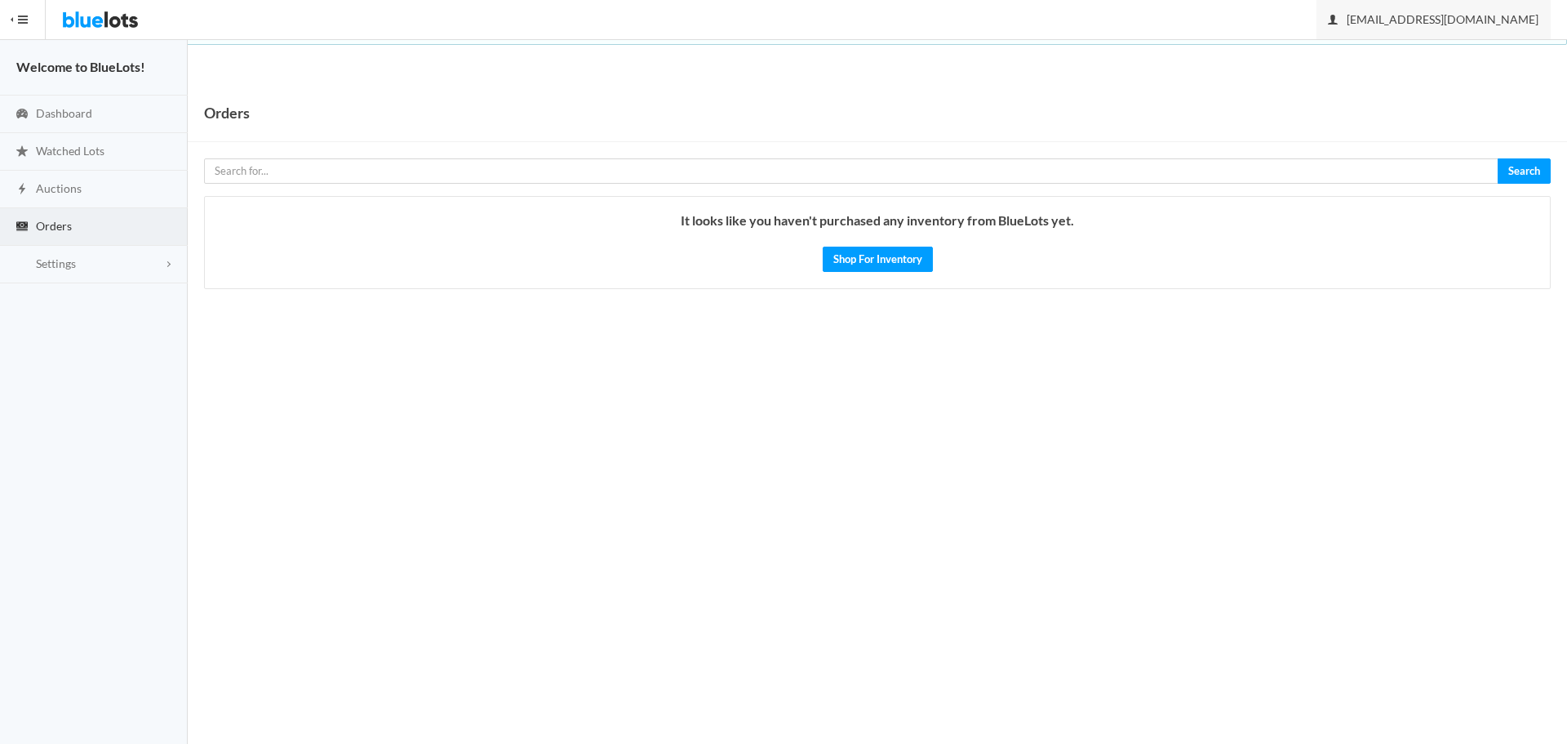
click at [1527, 16] on span "luisgermanbanegas@gmail.com" at bounding box center [1434, 19] width 210 height 14
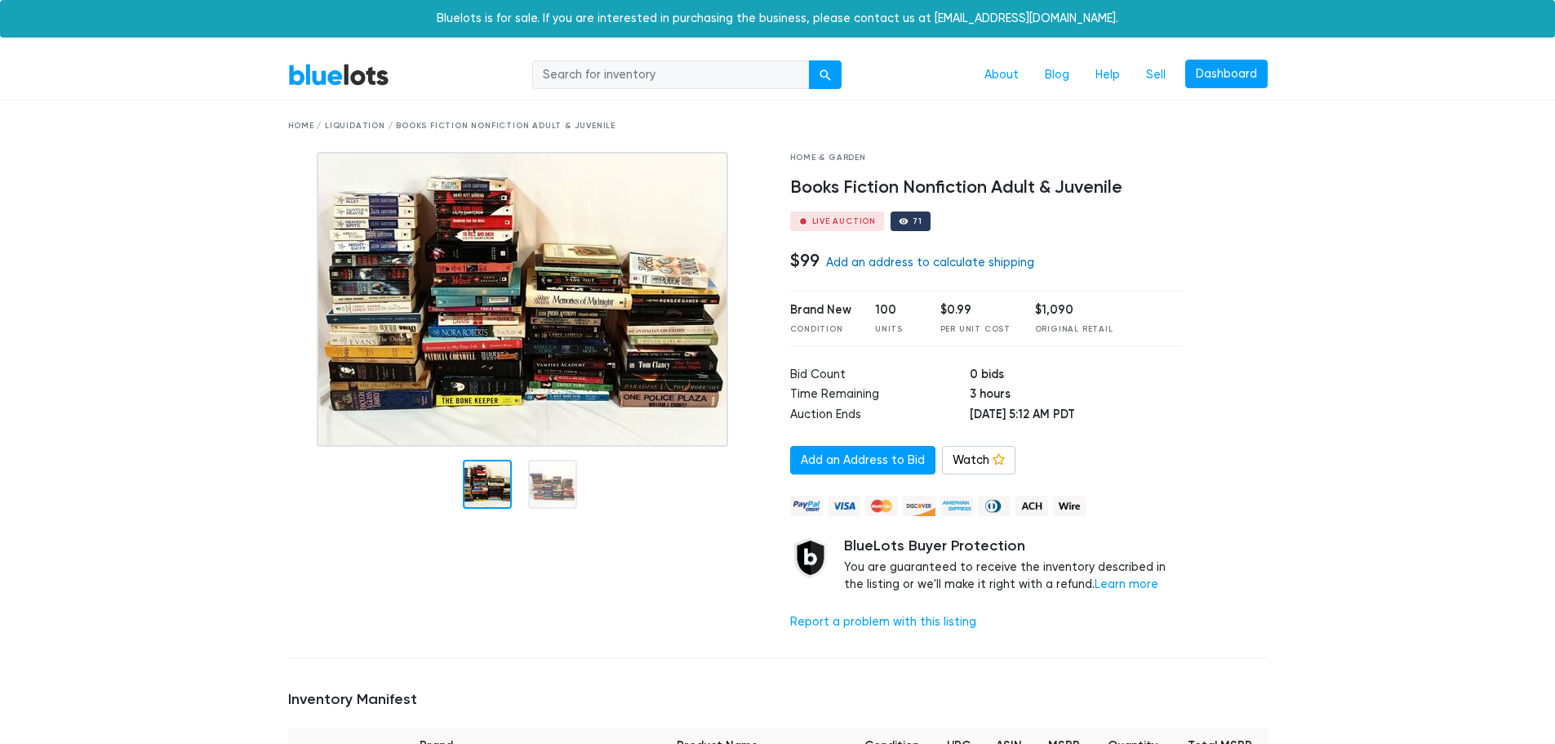
click at [987, 267] on link "Add an address to calculate shipping" at bounding box center [930, 262] width 208 height 14
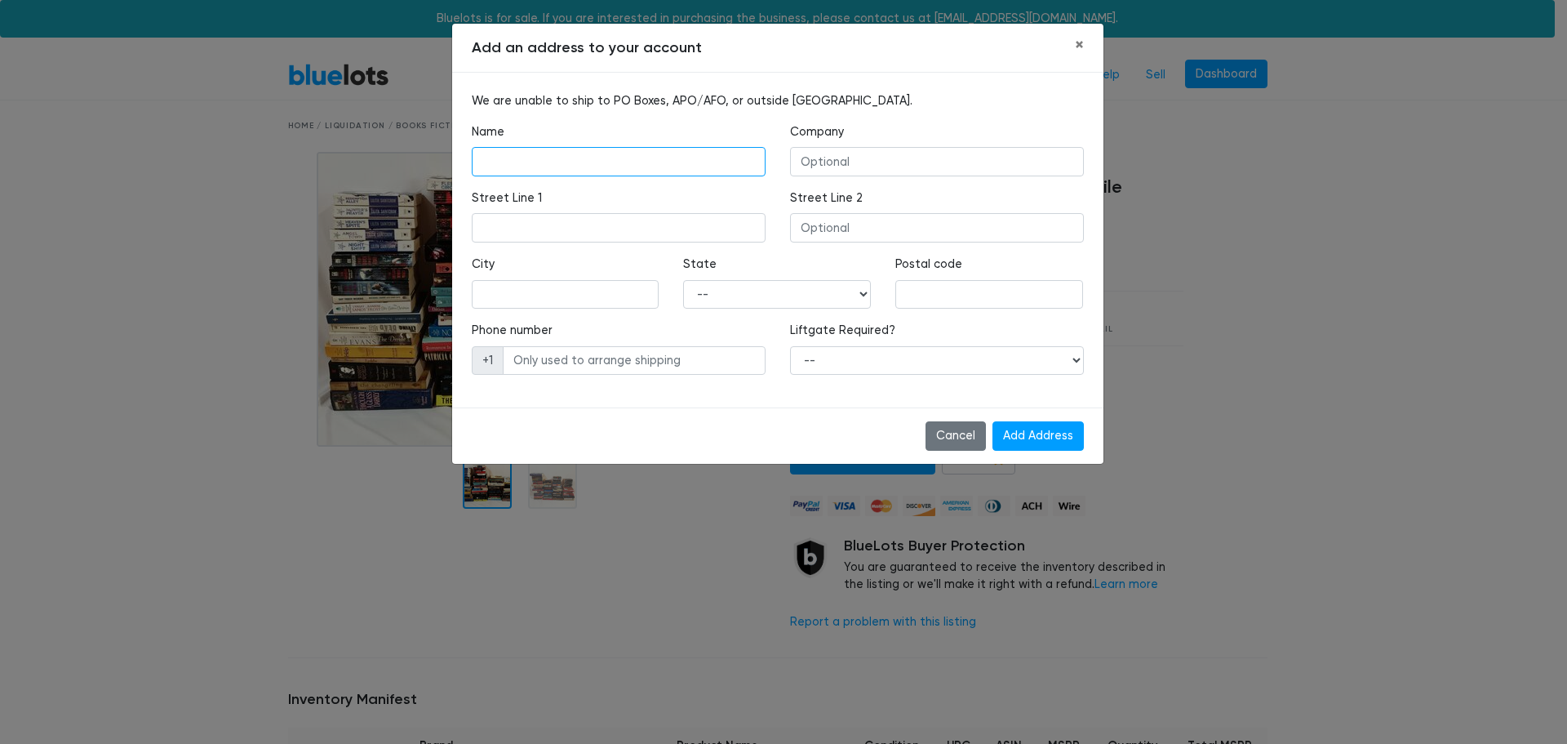
click at [559, 169] on input "text" at bounding box center [619, 161] width 294 height 29
type input "AEREO INTELLISHIP LUIS GERMAN BANEGAS CASTILL0"
type input "3541 NW 82ND AVE"
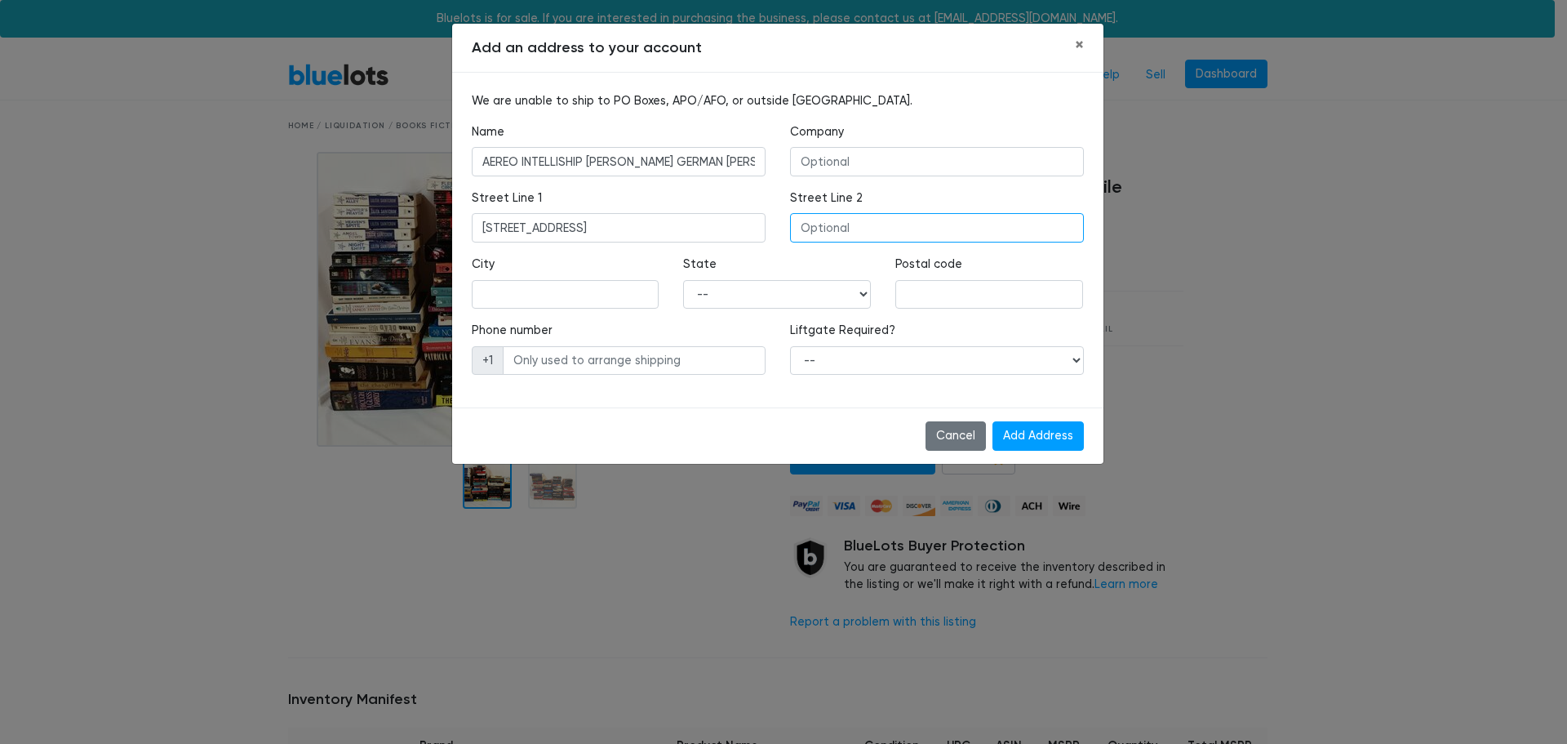
type input "AEREO INTELL110607 DORAL"
type input "doral"
select select "FL"
type input "33122"
type input "3052907033"
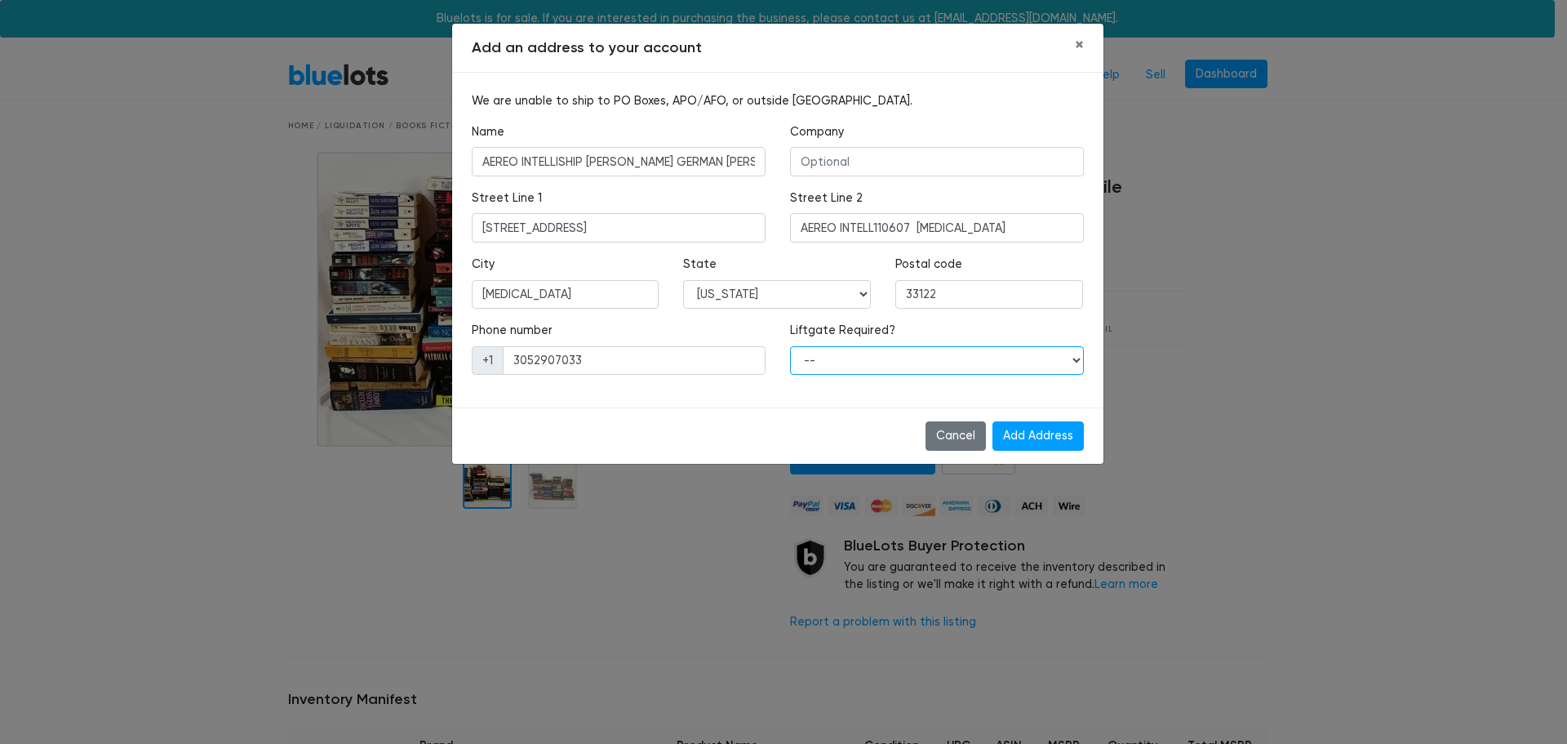
click at [885, 354] on select "-- Yes No" at bounding box center [937, 360] width 294 height 29
drag, startPoint x: 888, startPoint y: 335, endPoint x: 784, endPoint y: 325, distance: 104.1
click at [784, 325] on div "Liftgate Required? -- Yes No" at bounding box center [937, 355] width 318 height 66
click at [774, 300] on div at bounding box center [774, 300] width 0 height 0
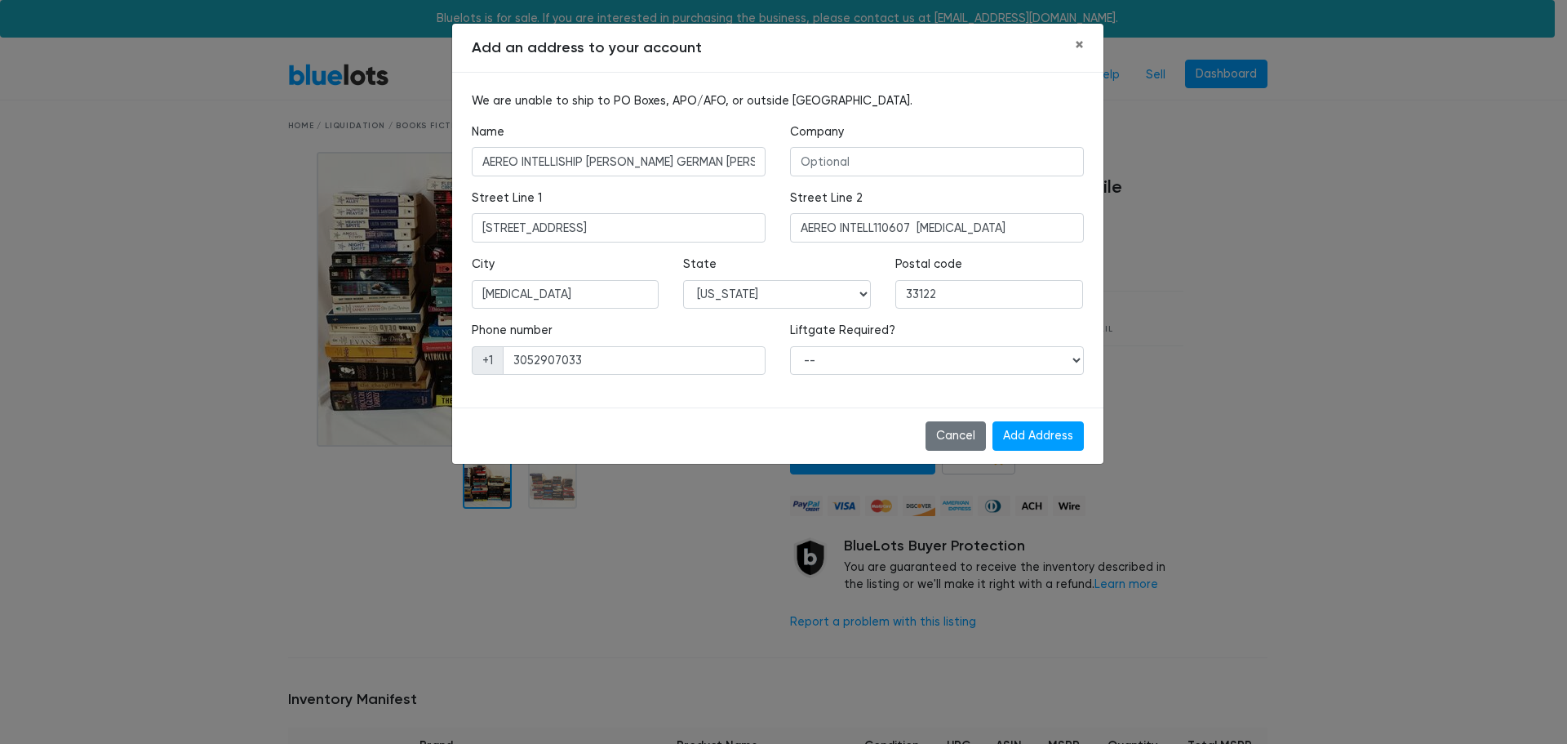
click at [642, 420] on div "Cancel Add Address" at bounding box center [777, 435] width 651 height 56
click at [1018, 438] on input "Add Address" at bounding box center [1038, 435] width 91 height 29
click at [479, 231] on input "3541 NW 82ND AVE" at bounding box center [619, 227] width 294 height 29
click at [1072, 433] on input "Add Address" at bounding box center [1038, 435] width 91 height 29
click at [1048, 366] on select "-- Yes No" at bounding box center [937, 360] width 294 height 29
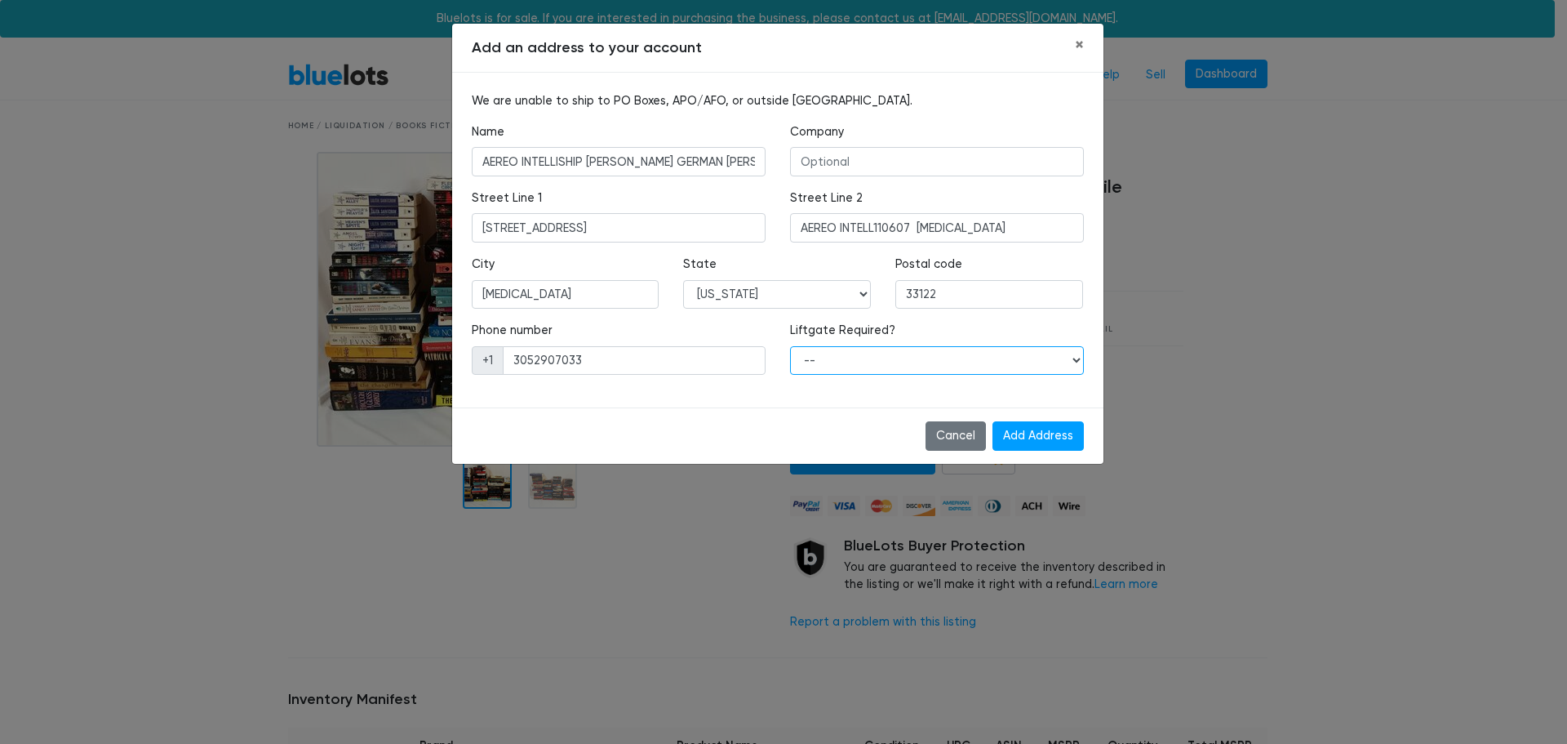
select select "0"
click at [790, 346] on select "-- Yes No" at bounding box center [937, 360] width 294 height 29
click at [1054, 441] on input "Add Address" at bounding box center [1038, 435] width 91 height 29
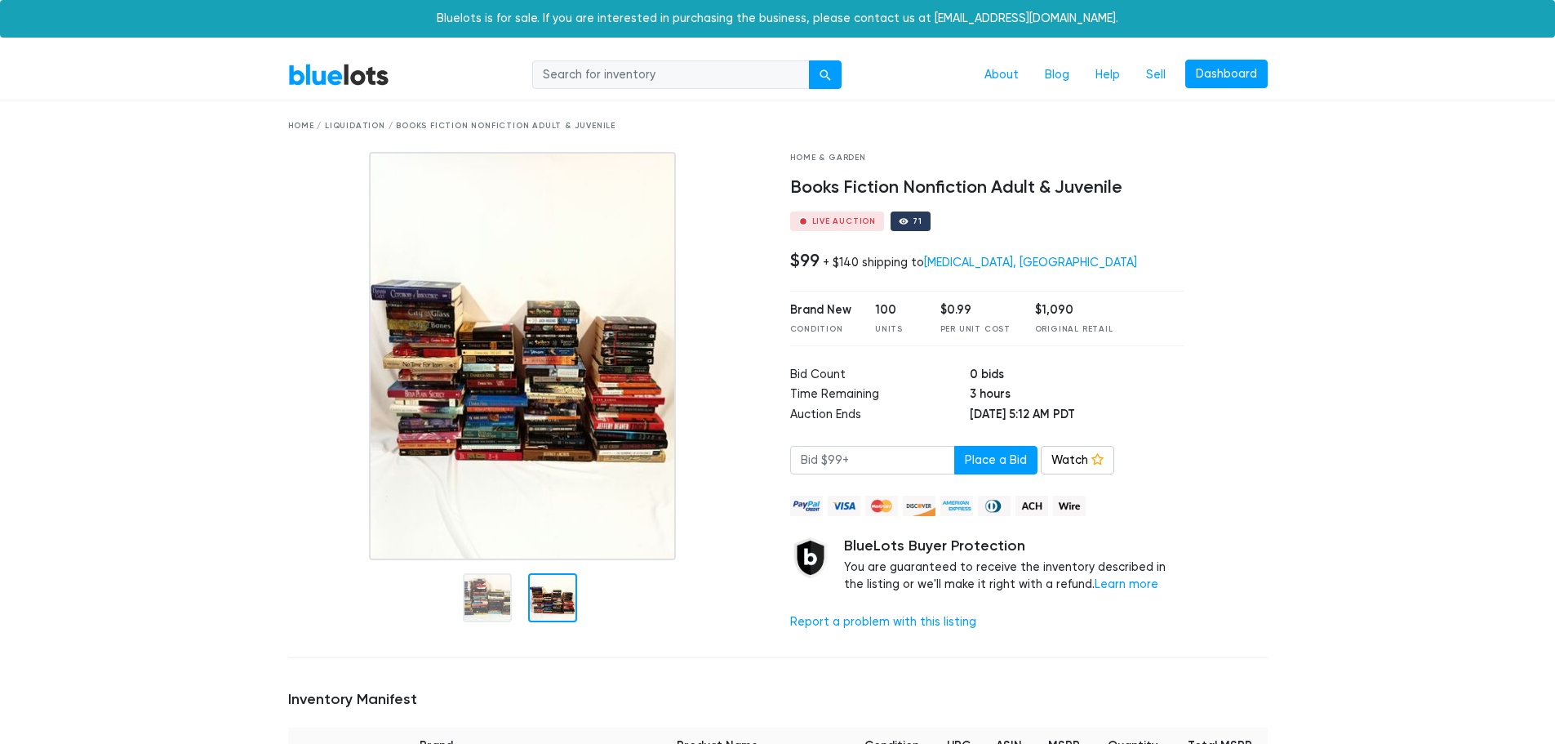
click at [557, 495] on img at bounding box center [522, 356] width 307 height 408
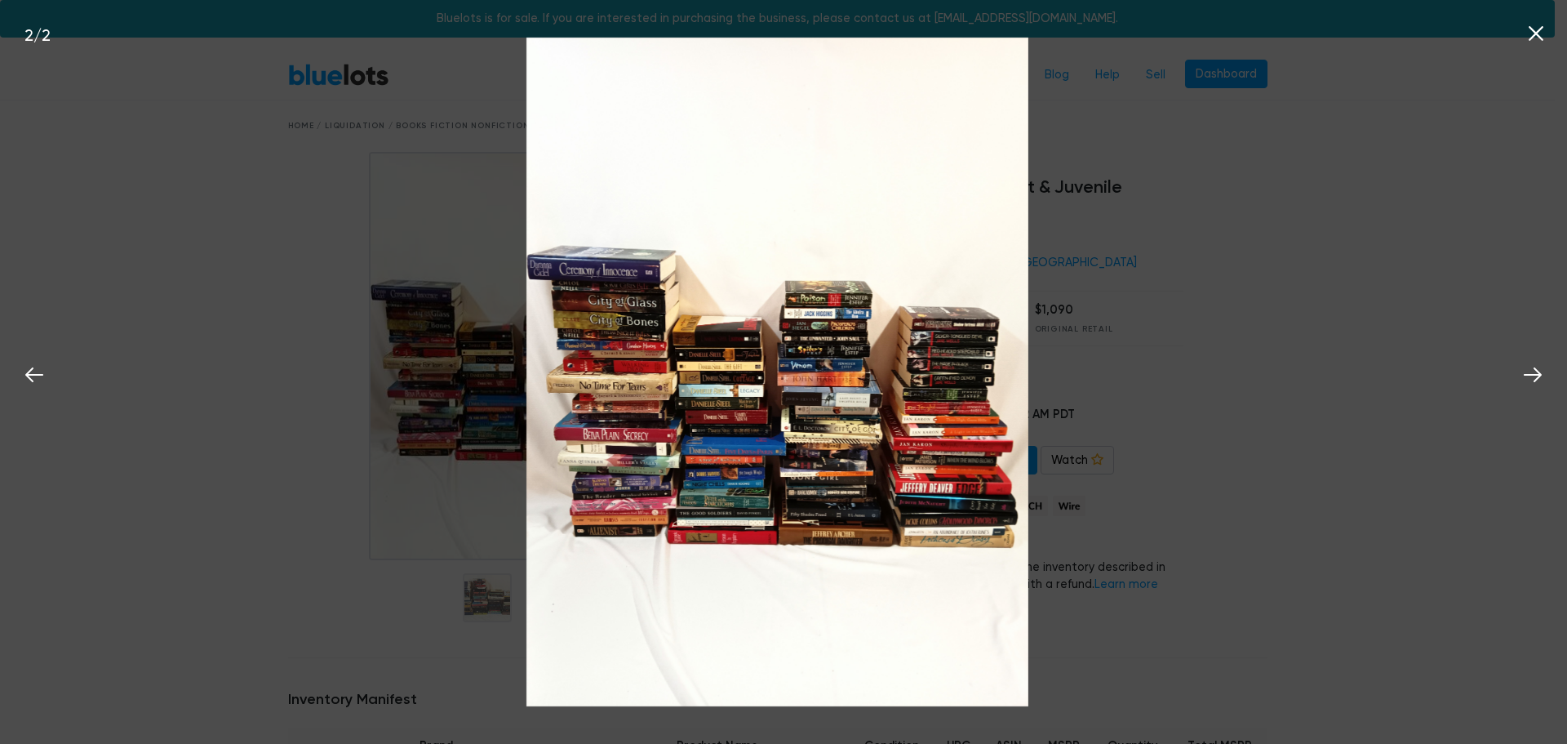
click at [1334, 311] on div "2 / 2" at bounding box center [783, 372] width 1567 height 744
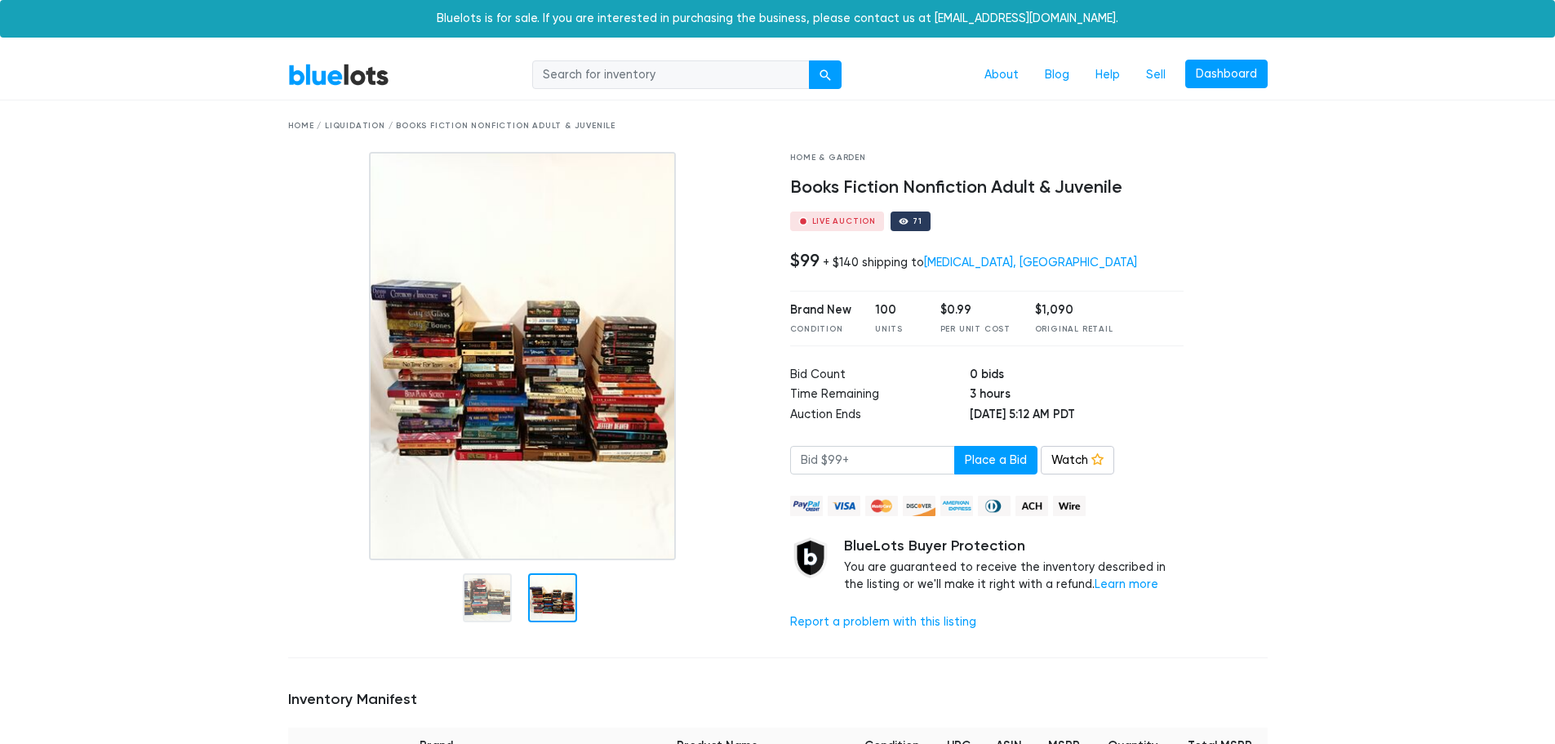
click at [318, 67] on link "BlueLots" at bounding box center [338, 75] width 101 height 24
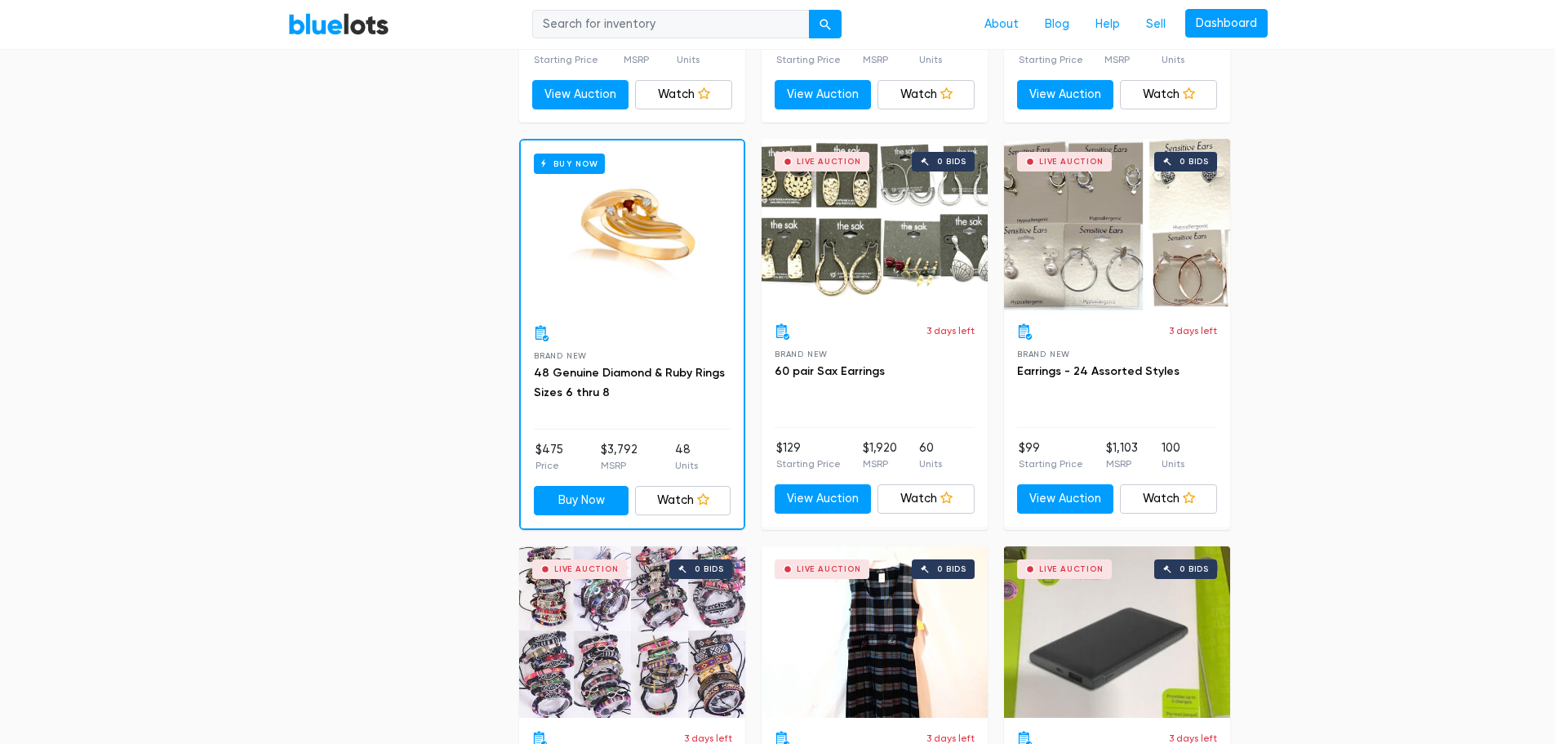
scroll to position [2041, 0]
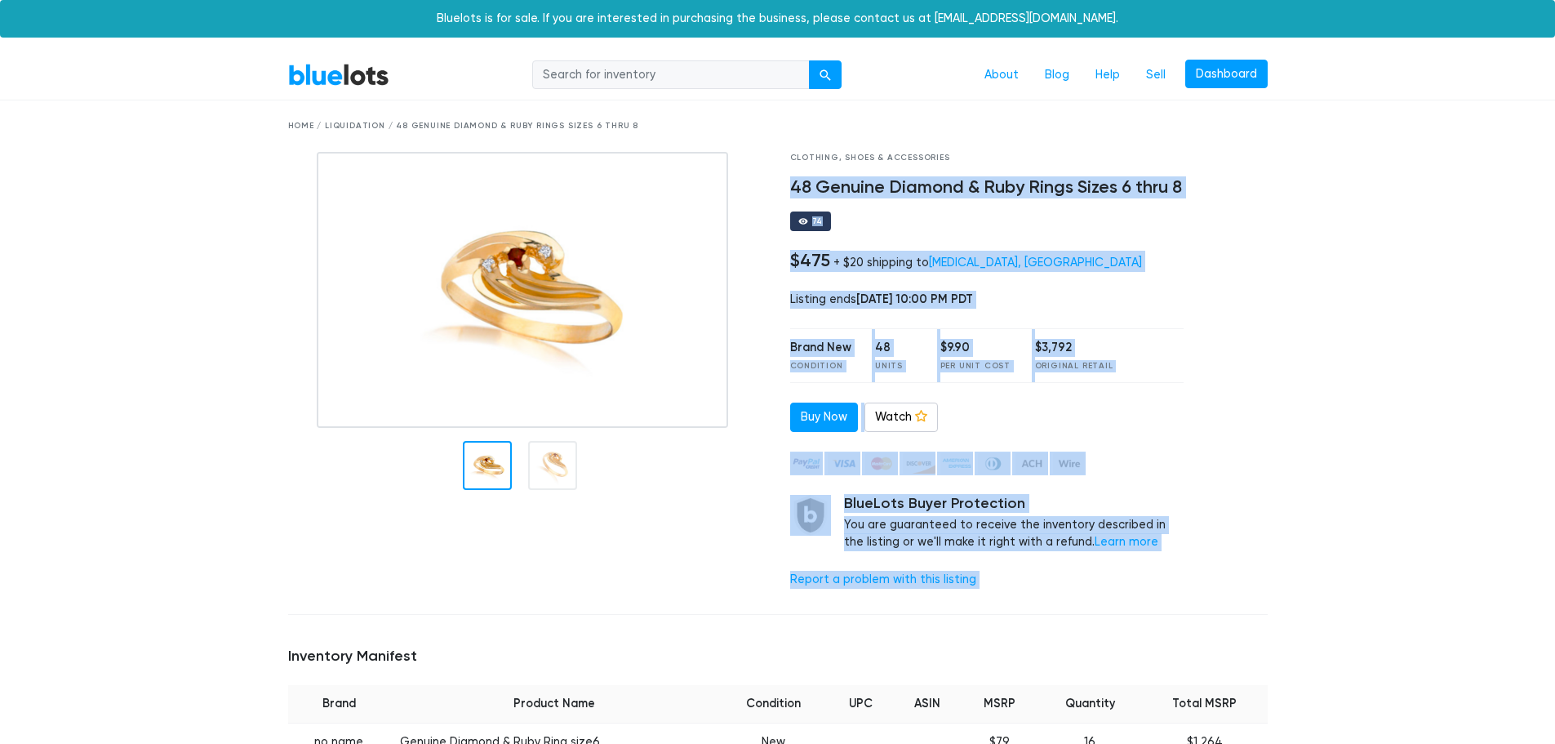
drag, startPoint x: 1201, startPoint y: 187, endPoint x: 790, endPoint y: 174, distance: 410.8
click at [790, 174] on div "Clothing, Shoes & Accessories 48 Genuine Diamond & Ruby Rings Sizes 6 thru 8 74…" at bounding box center [778, 377] width 1004 height 450
click at [1033, 229] on div "74" at bounding box center [987, 221] width 394 height 20
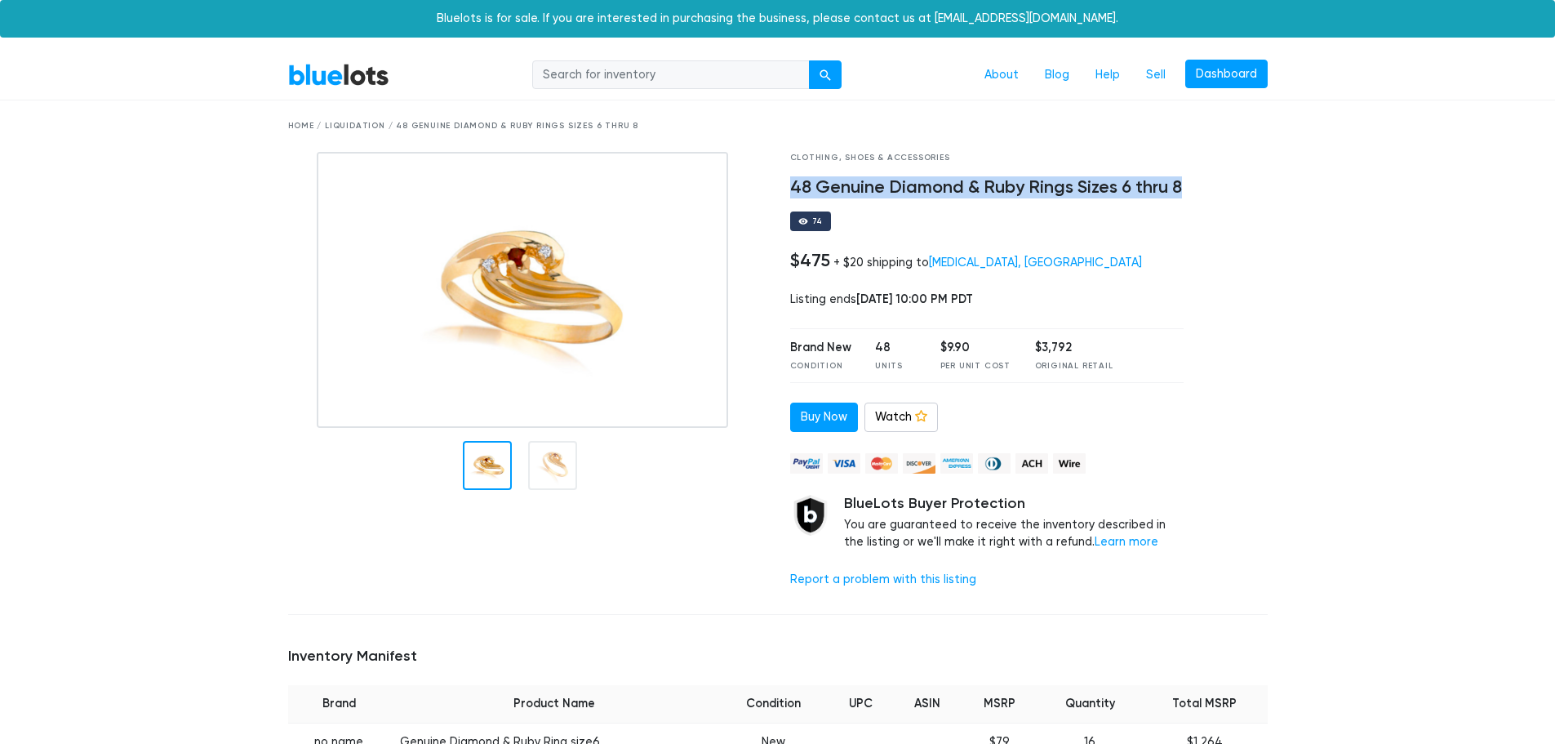
drag, startPoint x: 788, startPoint y: 185, endPoint x: 1182, endPoint y: 192, distance: 393.5
click at [1182, 192] on div "Clothing, Shoes & Accessories 48 Genuine Diamond & Ruby Rings Sizes 6 thru 8 74…" at bounding box center [987, 377] width 419 height 450
click at [1171, 198] on div at bounding box center [1171, 198] width 0 height 0
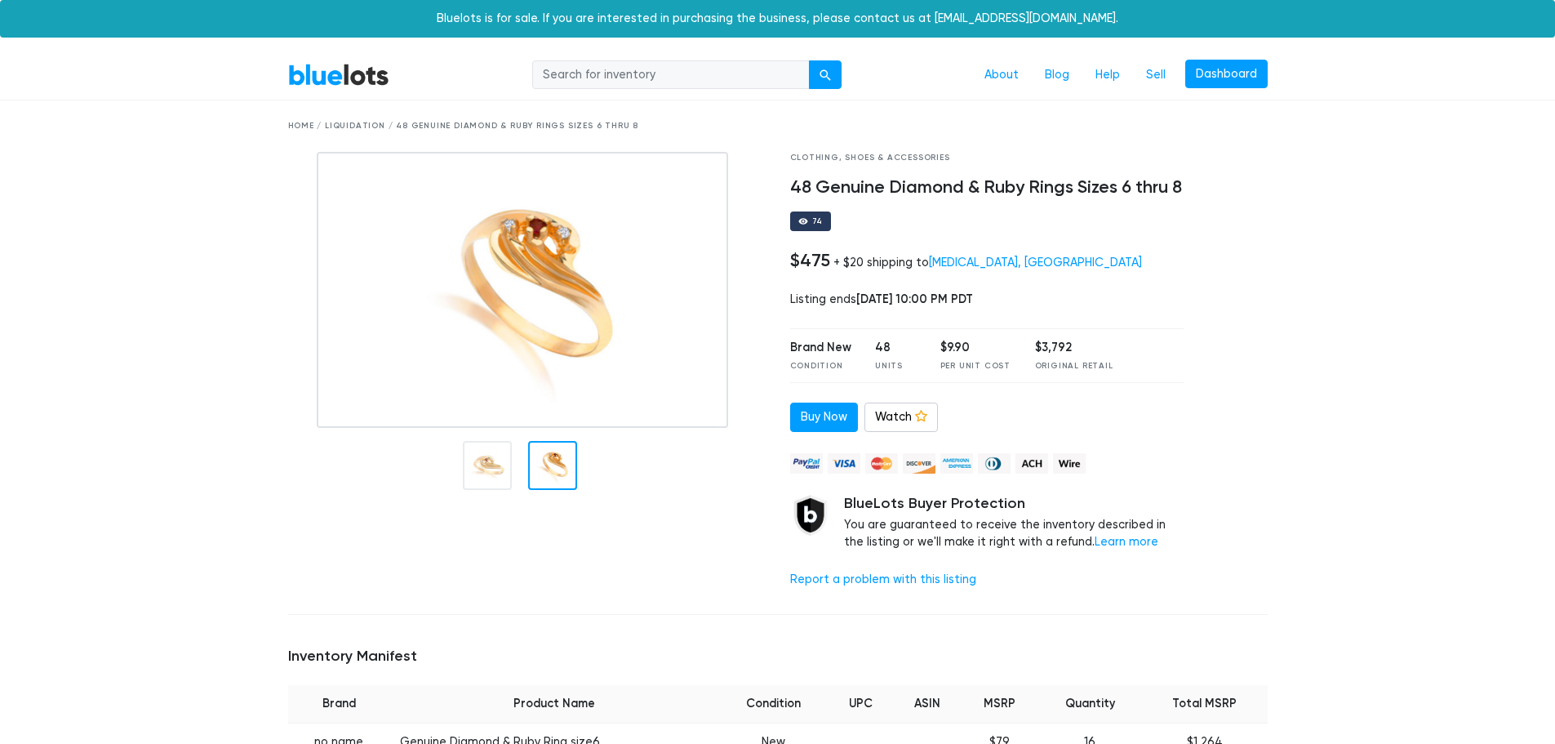
click at [571, 462] on div at bounding box center [552, 465] width 49 height 49
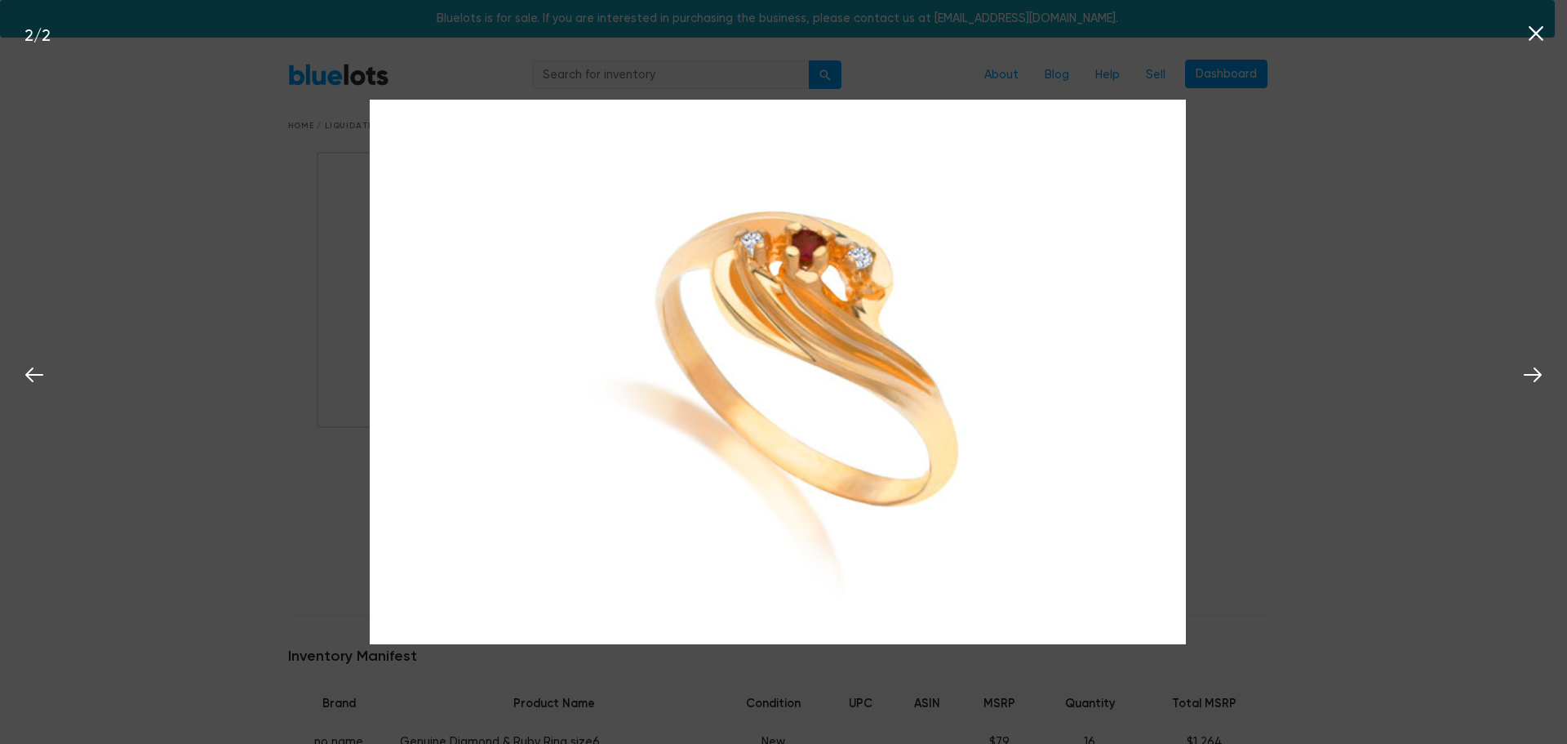
click at [1259, 280] on div "2 / 2" at bounding box center [783, 372] width 1567 height 744
